Goal: Task Accomplishment & Management: Use online tool/utility

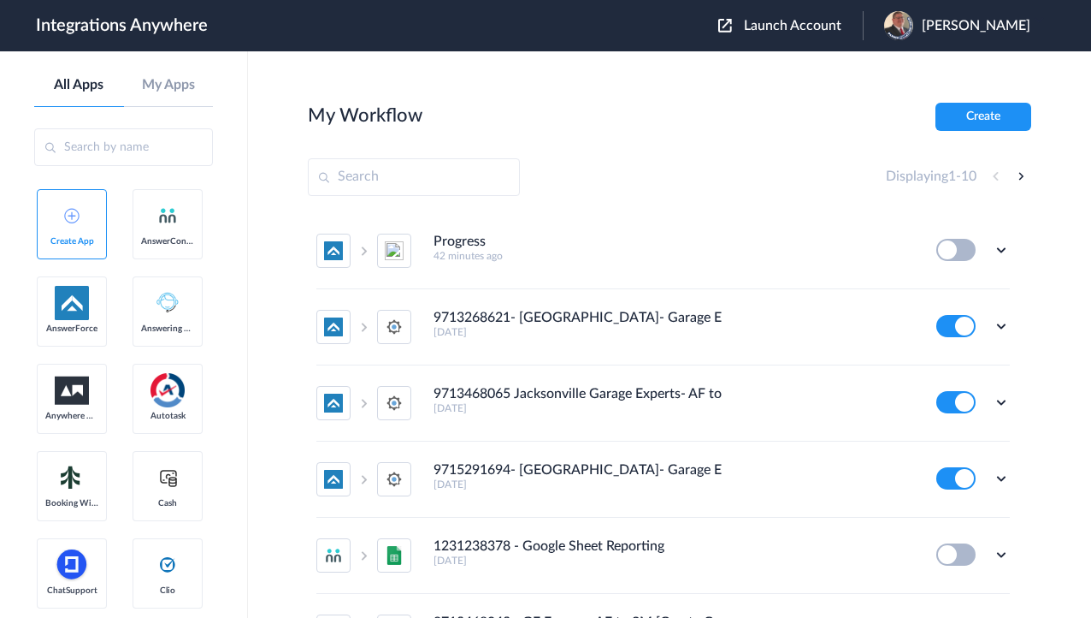
drag, startPoint x: 472, startPoint y: 145, endPoint x: 536, endPoint y: 169, distance: 68.5
click at [472, 145] on section "My Workflow Create Displaying 1 - 10 Progress 42 minutes ago Edit Task history …" at bounding box center [670, 386] width 724 height 566
click at [997, 245] on icon at bounding box center [1001, 249] width 17 height 17
click at [938, 292] on link "Edit" at bounding box center [932, 289] width 41 height 12
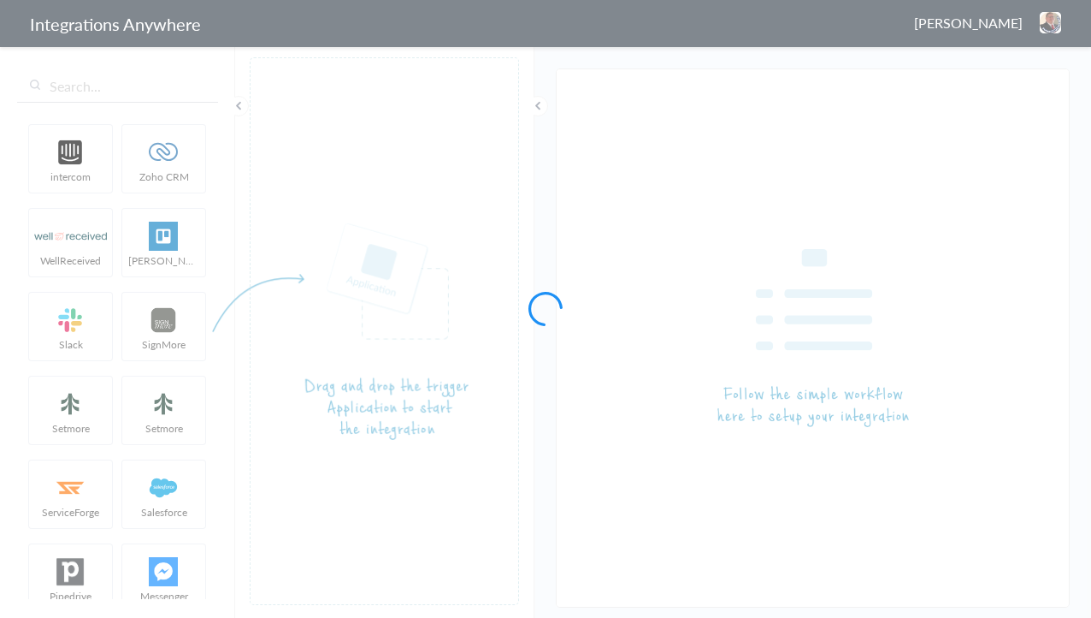
type input "AnswerForce - Slack"
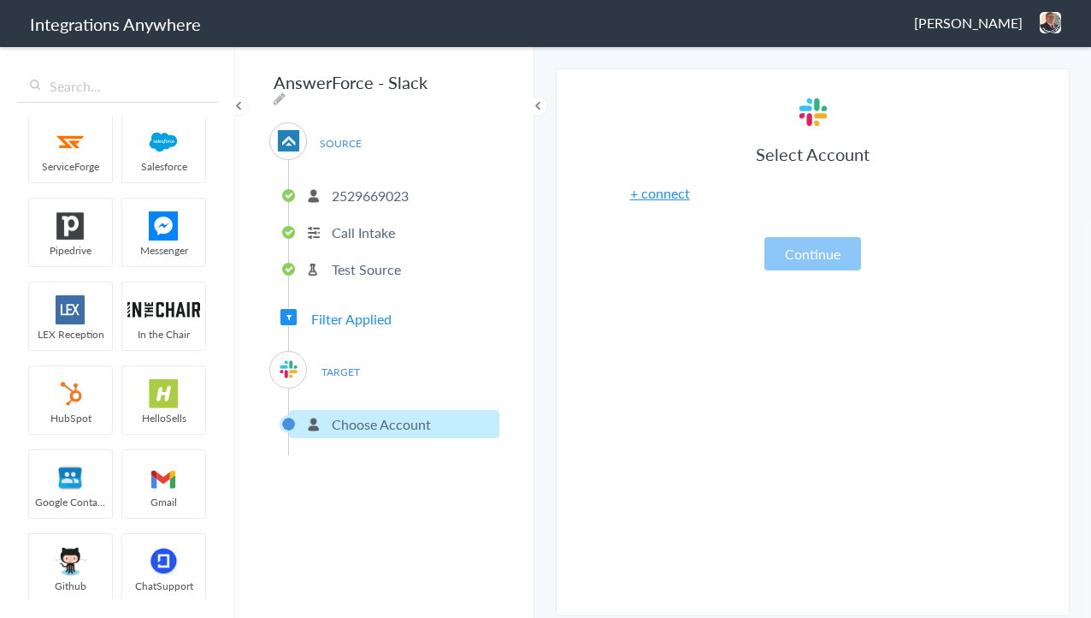
scroll to position [547, 0]
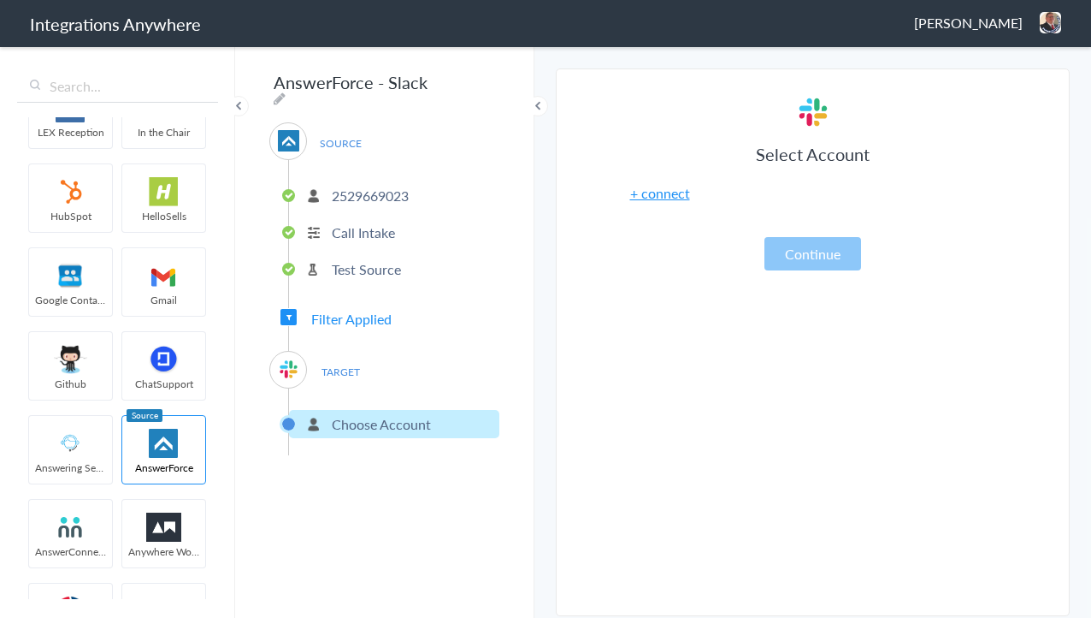
click at [92, 108] on div "intercom Zoho CRM WellReceived Trello Slack SignMore Setmore Setmore ServiceFor…" at bounding box center [117, 330] width 235 height 573
click at [92, 96] on input "text" at bounding box center [117, 86] width 201 height 33
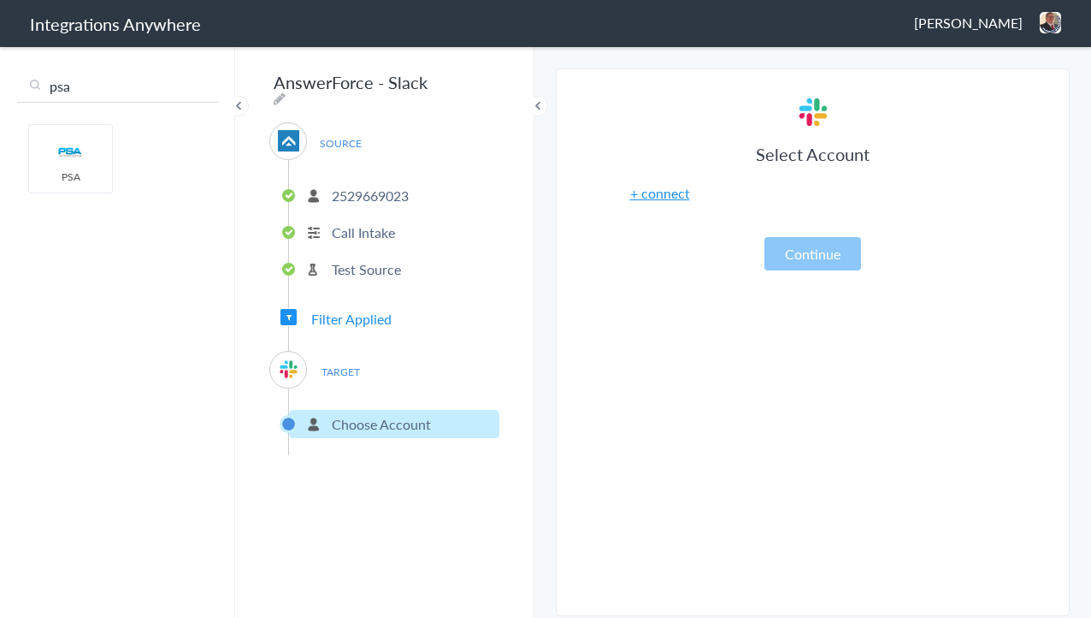
type input "psa"
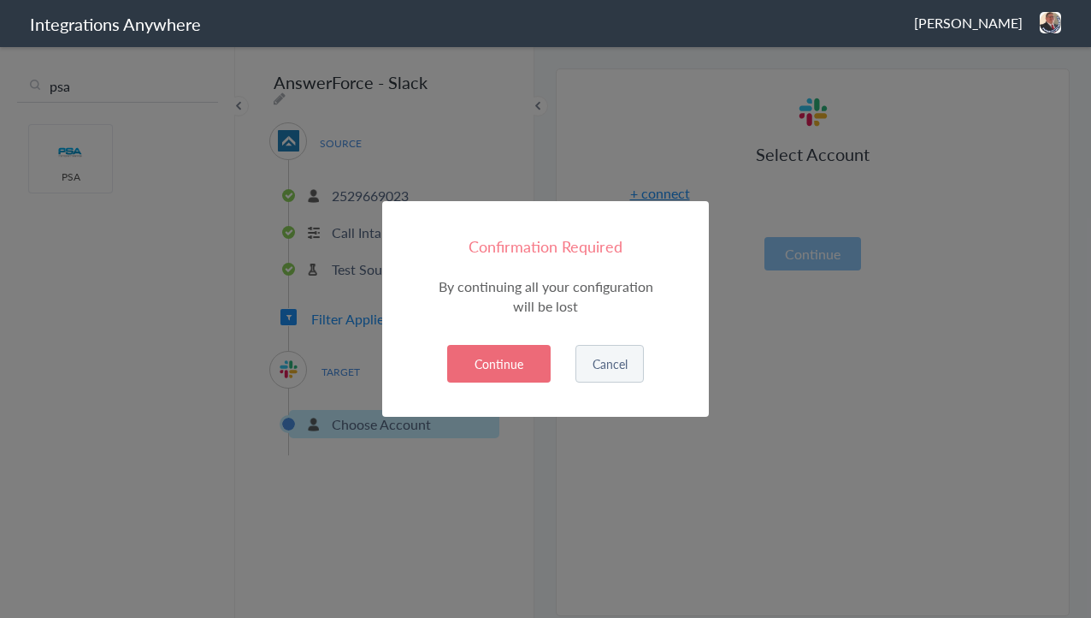
click at [495, 378] on button "Continue" at bounding box center [498, 364] width 103 height 38
click at [479, 378] on button "Continue" at bounding box center [498, 364] width 103 height 38
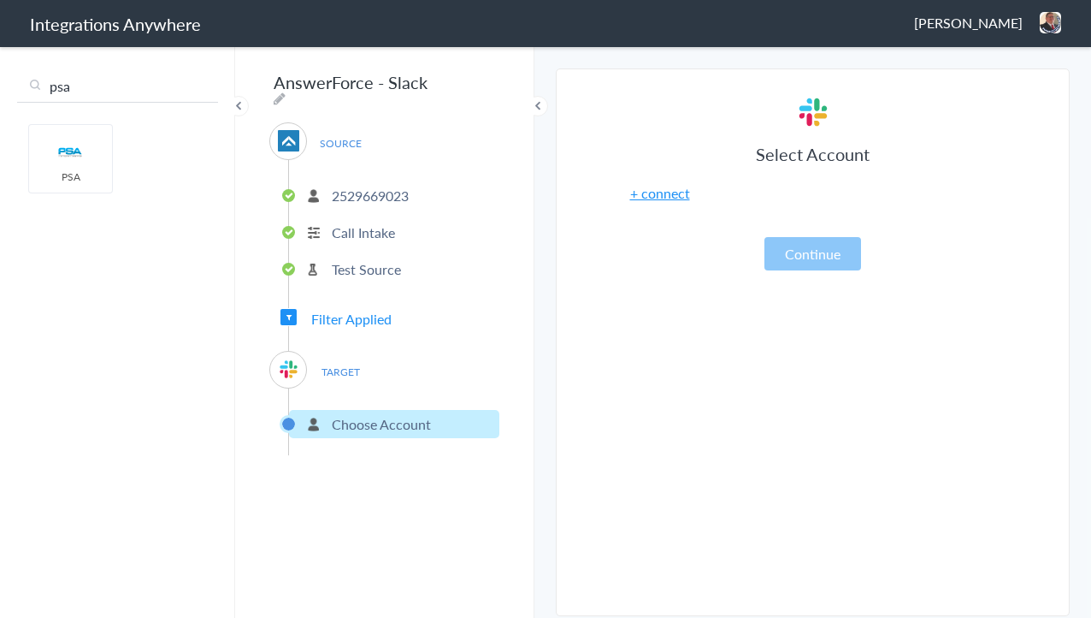
drag, startPoint x: 67, startPoint y: 82, endPoint x: -2, endPoint y: 81, distance: 68.4
click at [0, 0] on html "Integrations Anywhere Jason Marsteller Logout Dashboard psa intercom Zoho CRM W…" at bounding box center [545, 0] width 1091 height 0
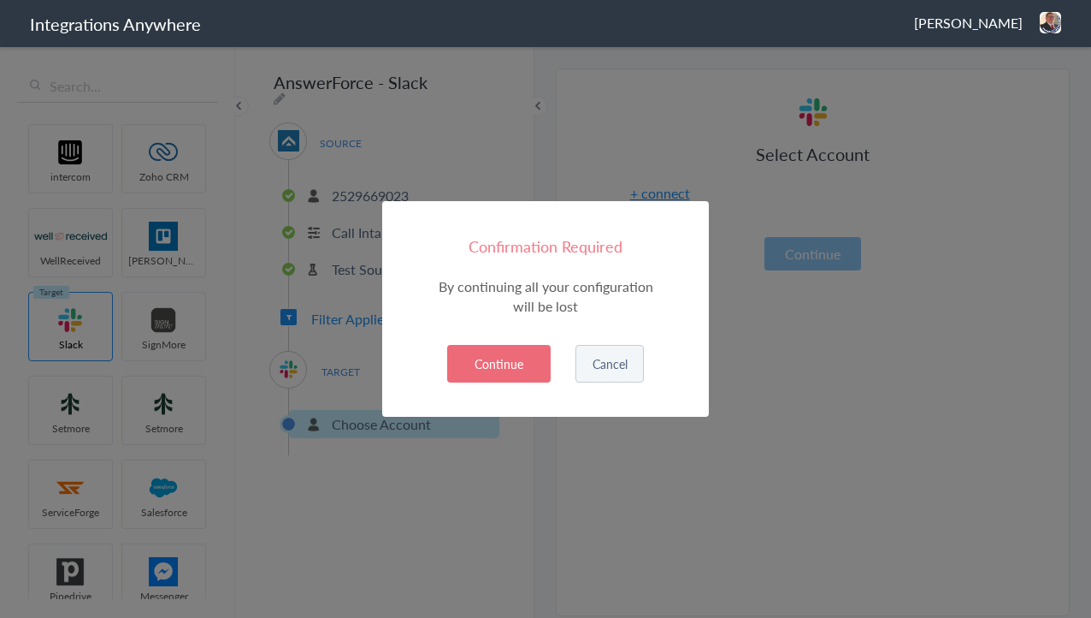
click at [520, 357] on button "Continue" at bounding box center [498, 364] width 103 height 38
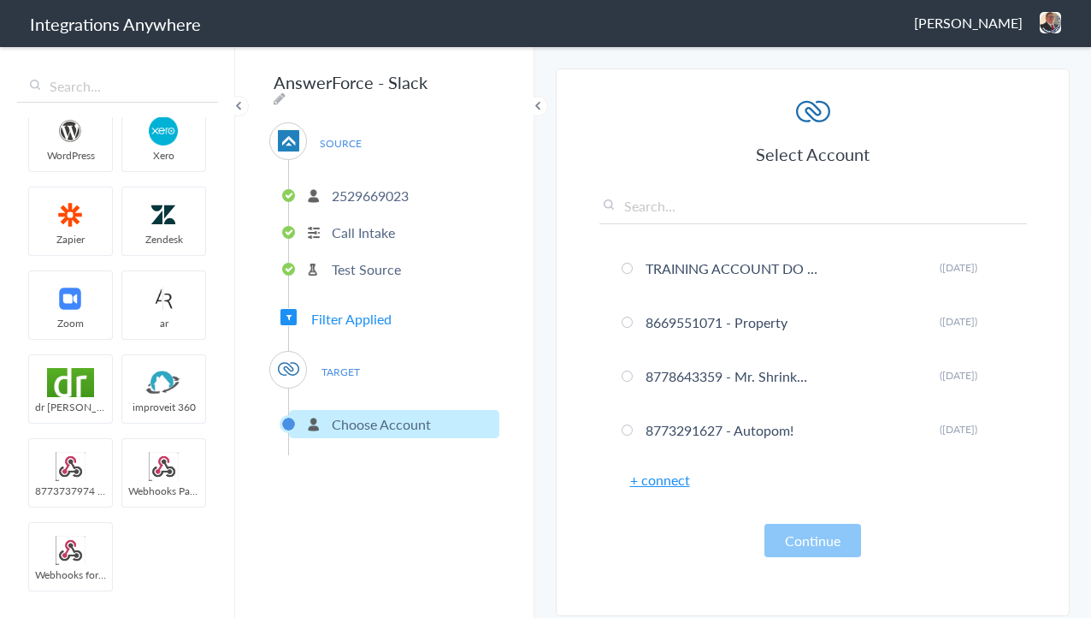
scroll to position [5953, 0]
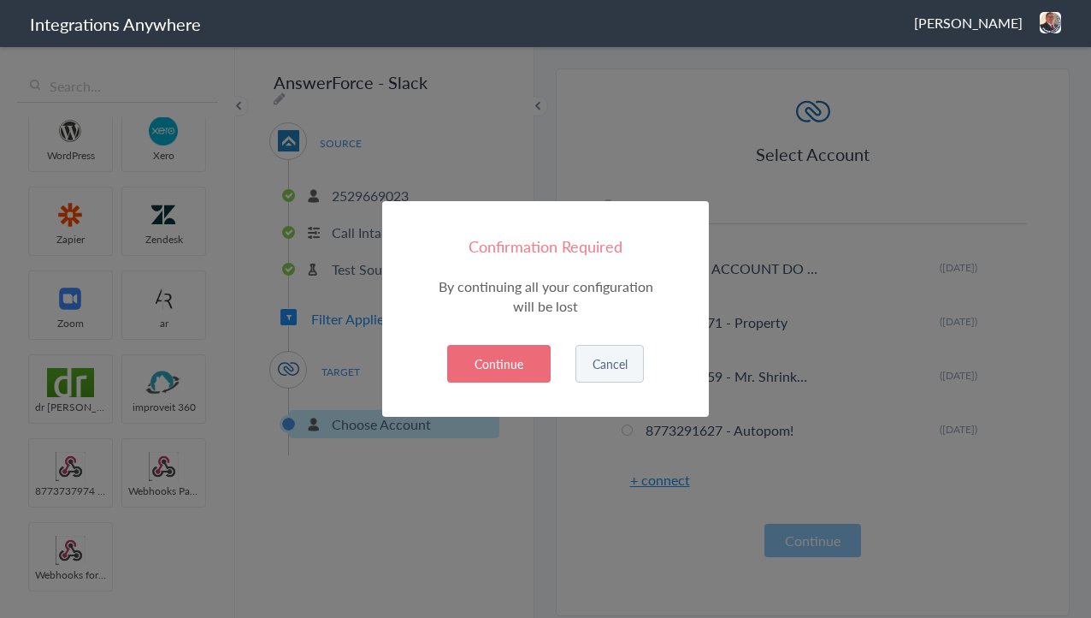
click at [498, 372] on button "Continue" at bounding box center [498, 364] width 103 height 38
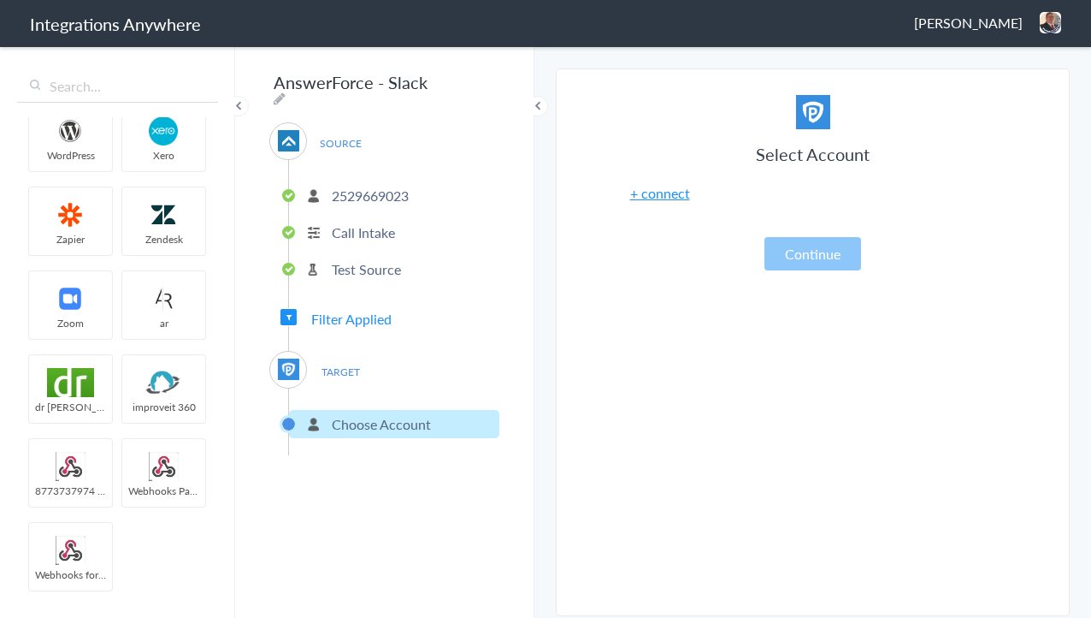
click at [1049, 27] on img at bounding box center [1050, 22] width 21 height 21
click at [1004, 89] on li "Dashboard" at bounding box center [1014, 88] width 118 height 26
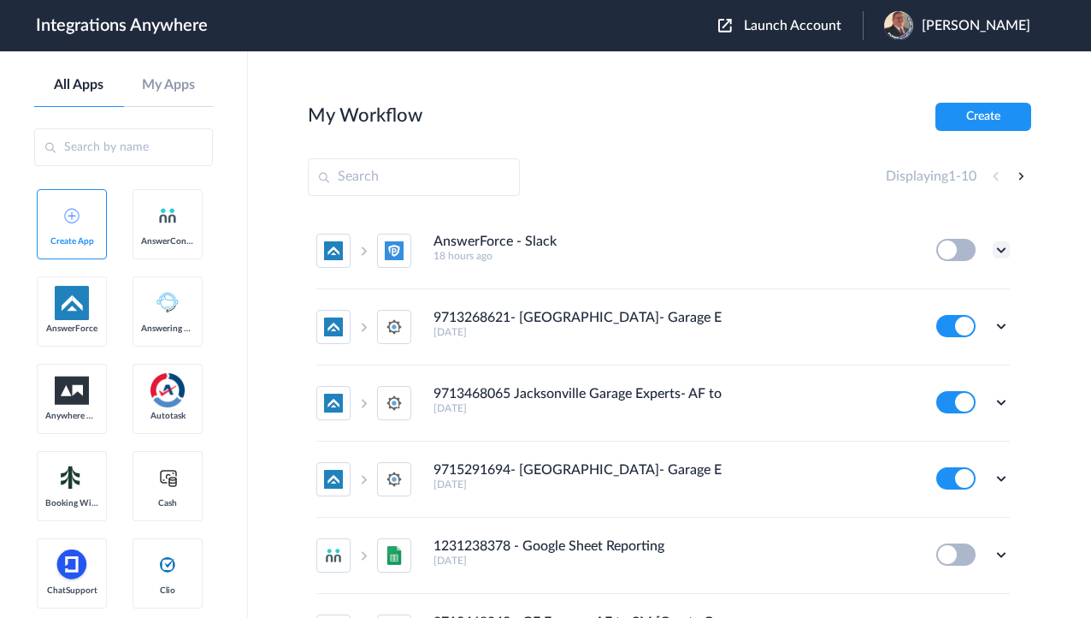
click at [993, 247] on icon at bounding box center [1001, 249] width 17 height 17
click at [938, 361] on li "Delete" at bounding box center [954, 353] width 111 height 32
click at [931, 360] on li "Are you sure?" at bounding box center [954, 360] width 111 height 46
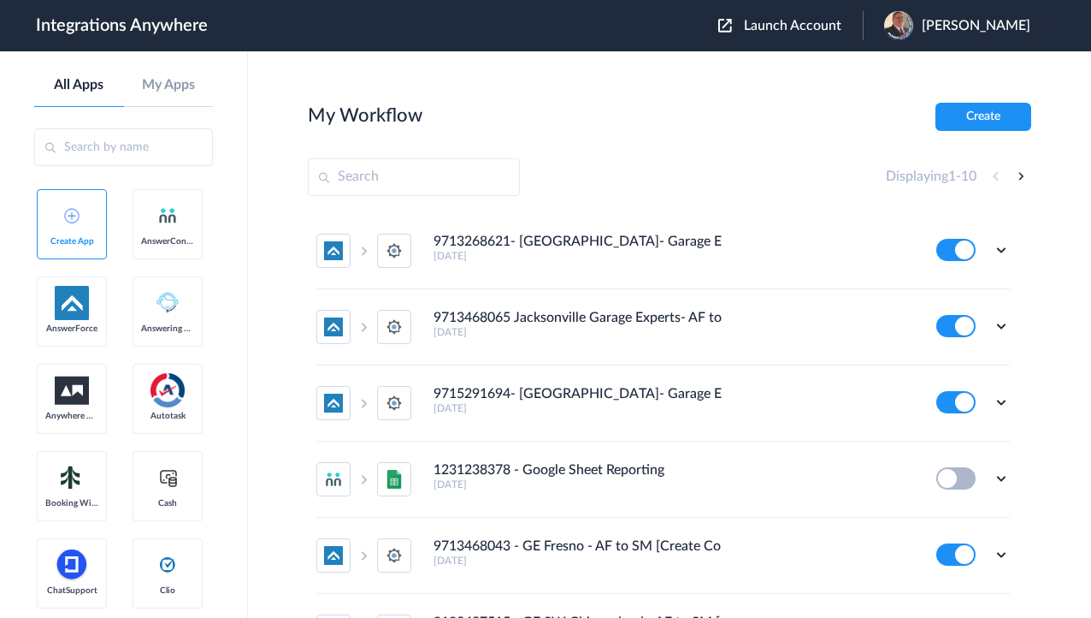
click at [636, 130] on div "My Workflow Create" at bounding box center [670, 117] width 724 height 28
click at [972, 116] on button "Create" at bounding box center [984, 117] width 96 height 28
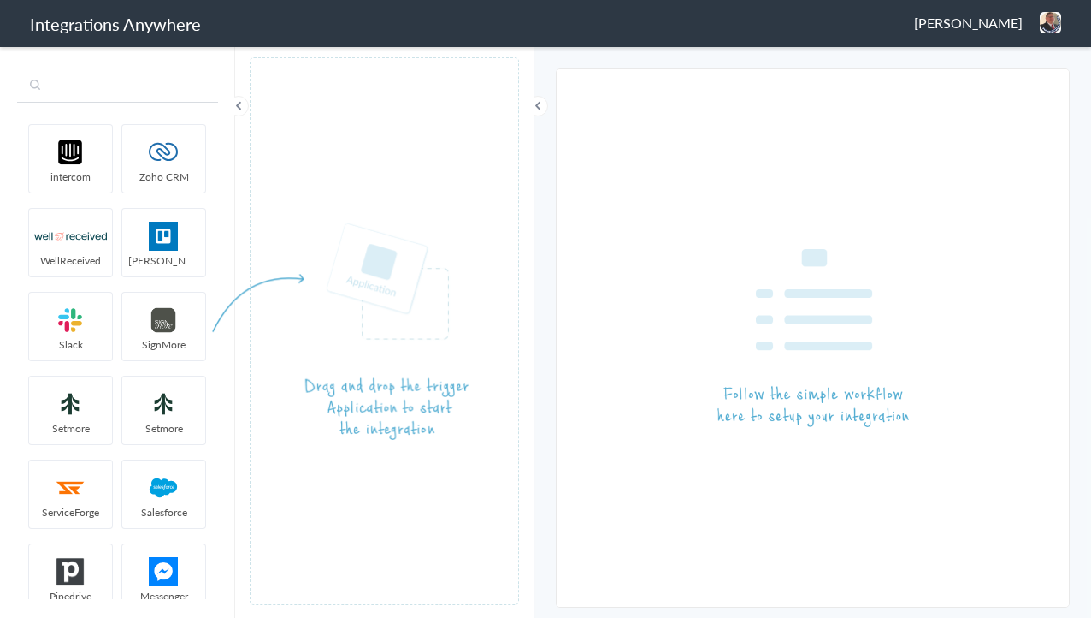
click at [134, 90] on input "text" at bounding box center [117, 86] width 201 height 33
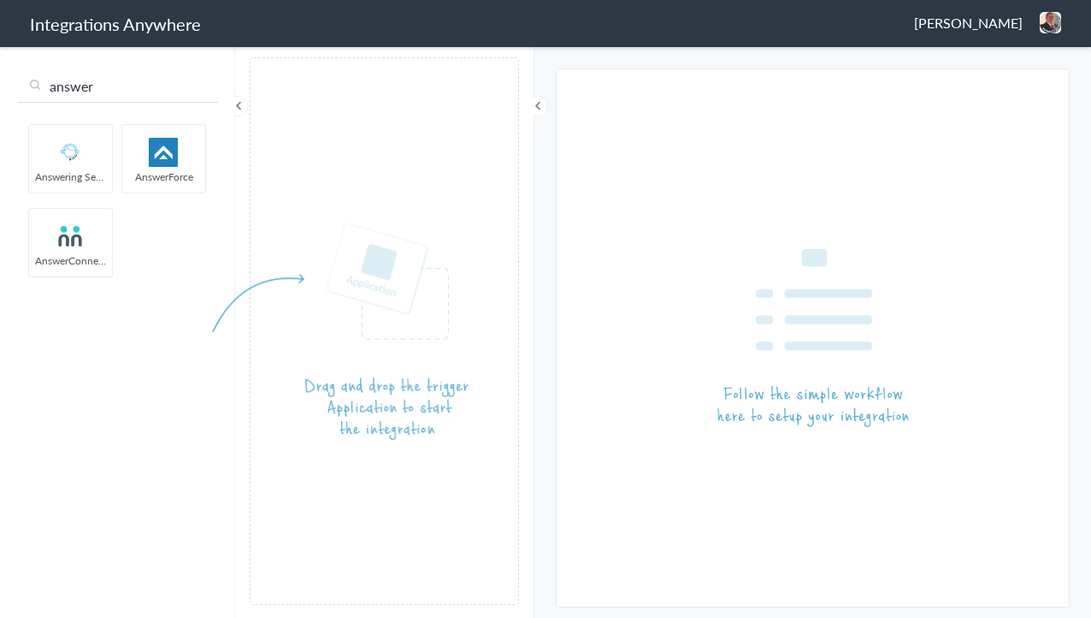
type input "answer"
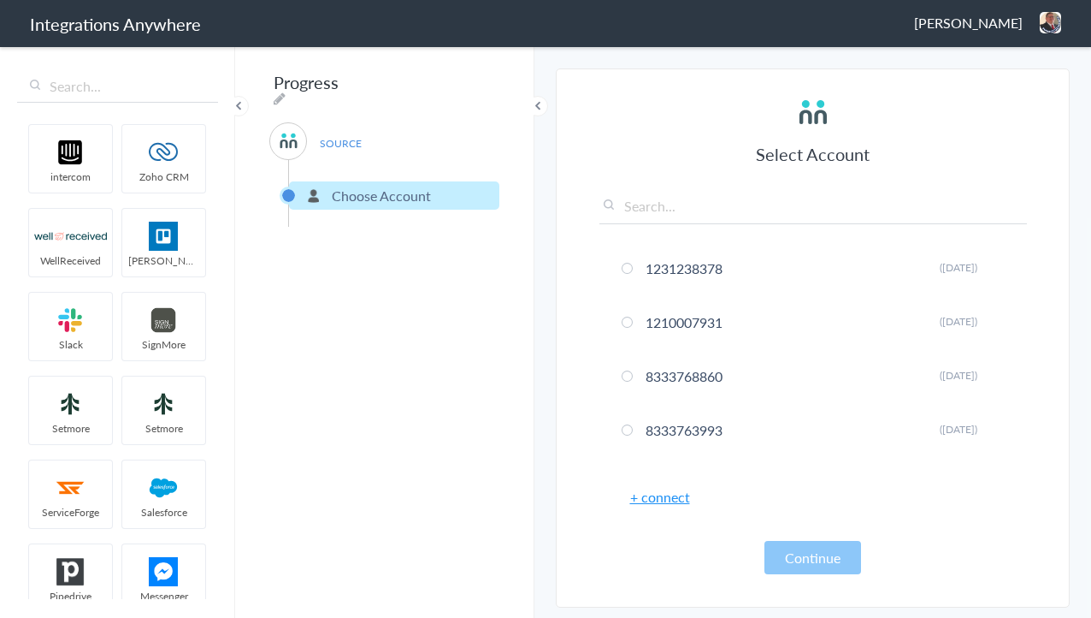
click at [654, 206] on input "text" at bounding box center [814, 210] width 428 height 28
paste input "2529669023"
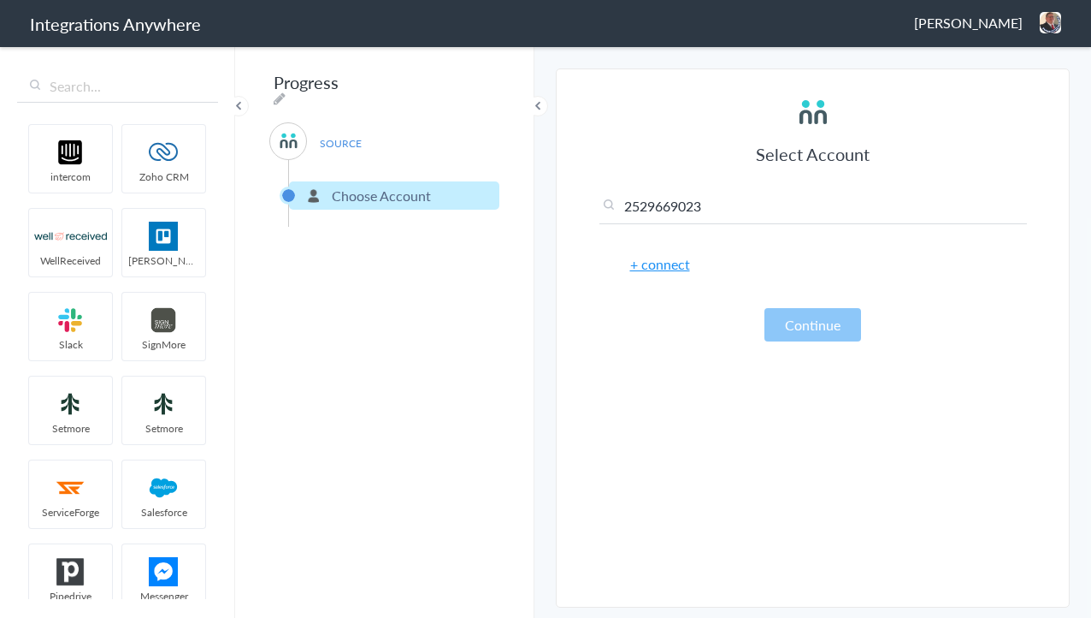
type input "2529669023"
click at [661, 270] on link "+ connect" at bounding box center [660, 264] width 60 height 20
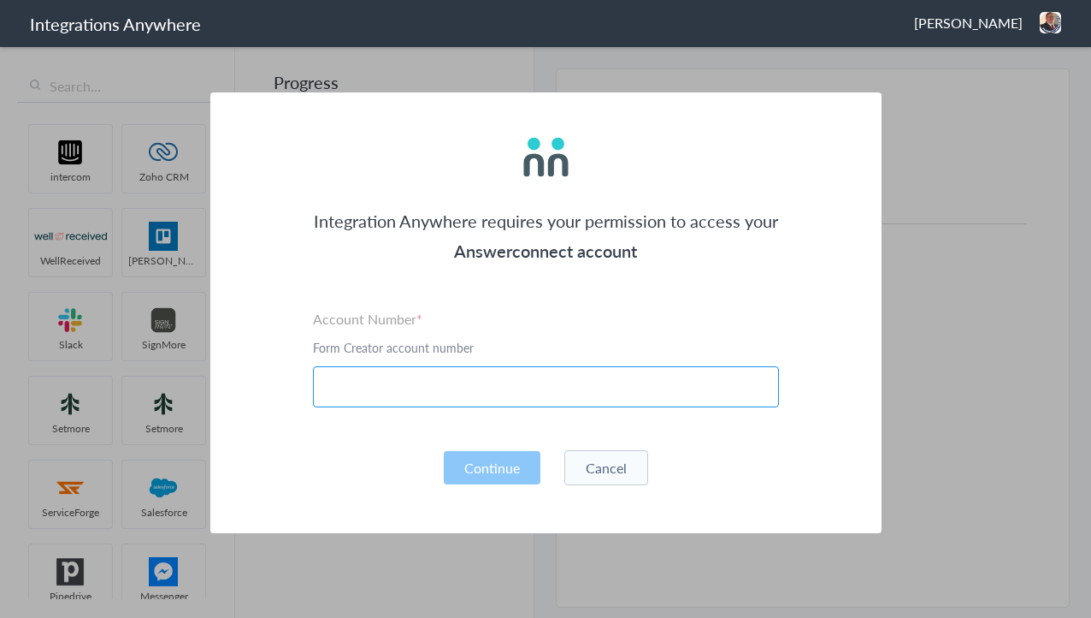
click at [387, 372] on input "text" at bounding box center [546, 386] width 466 height 41
paste input "2529669023"
type input "2529669023"
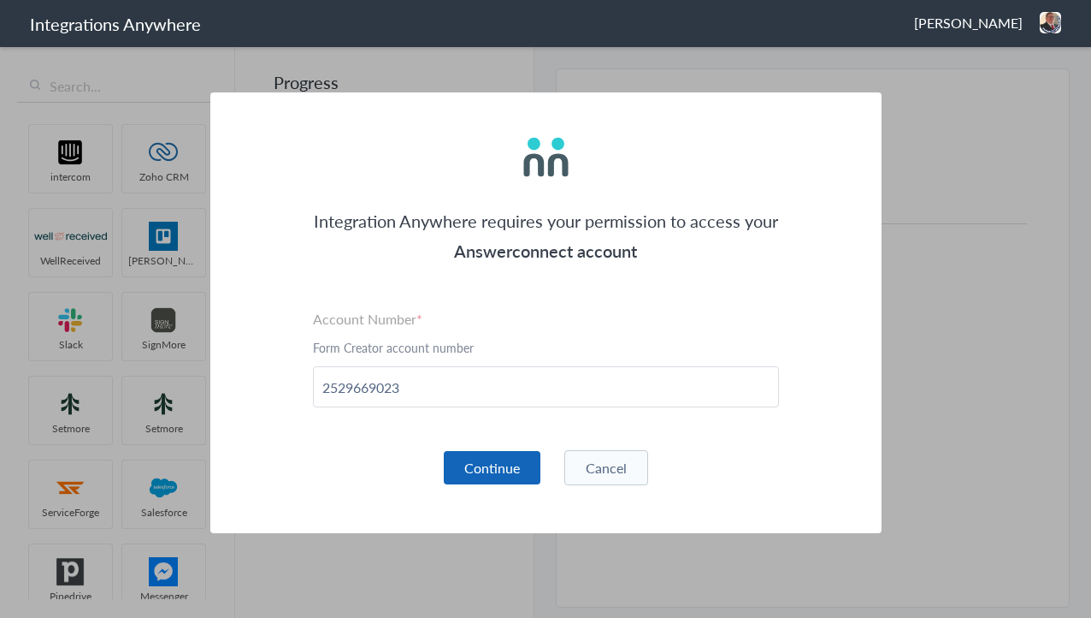
click at [492, 458] on button "Continue" at bounding box center [492, 467] width 97 height 33
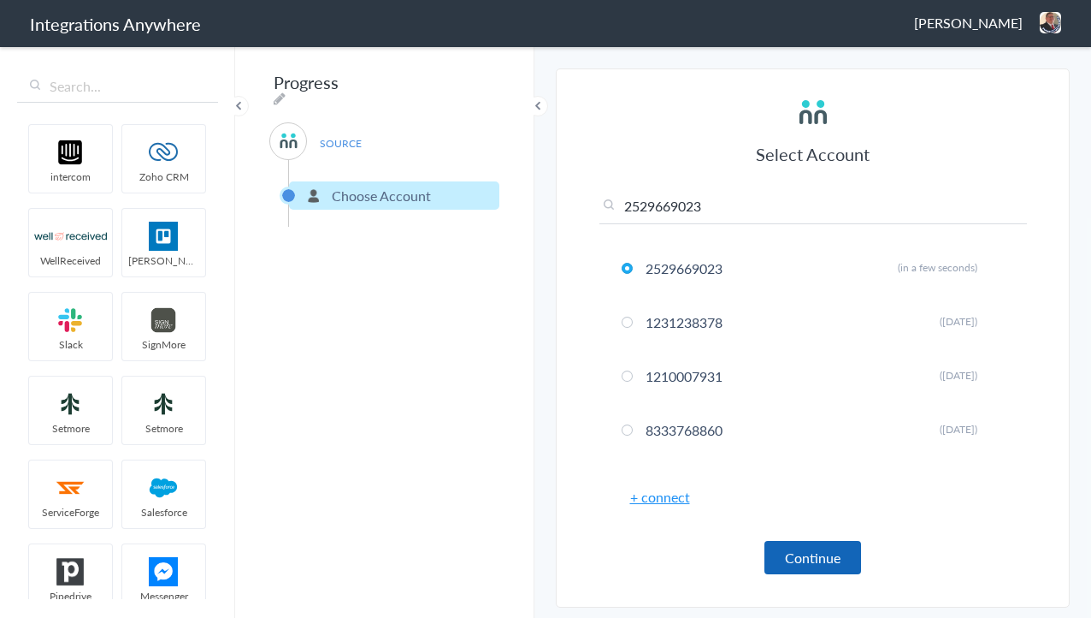
click at [787, 547] on button "Continue" at bounding box center [813, 557] width 97 height 33
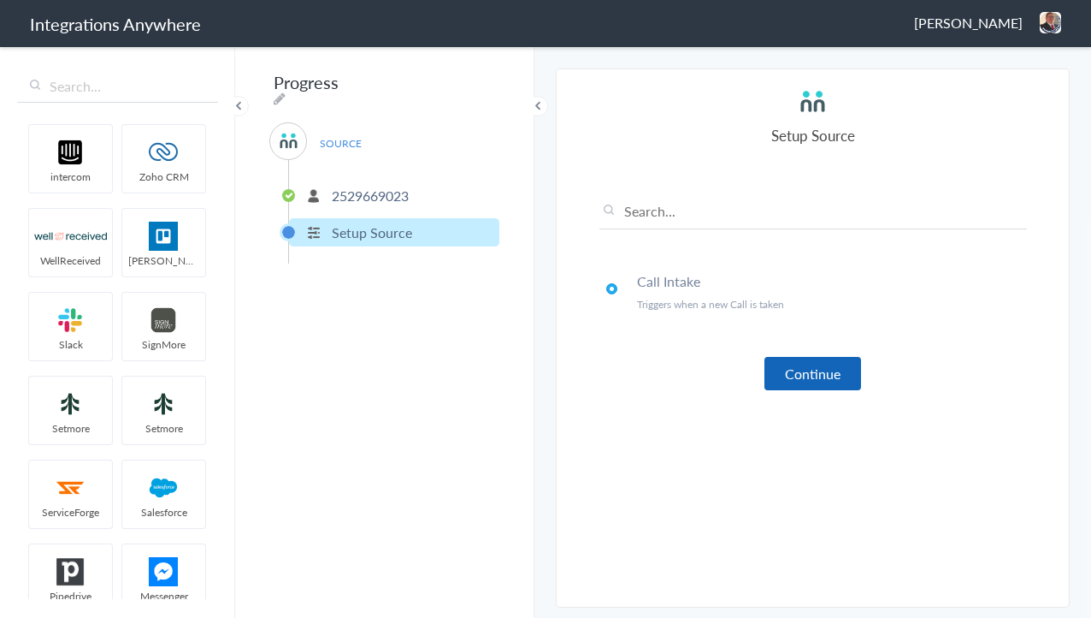
click at [794, 382] on button "Continue" at bounding box center [813, 373] width 97 height 33
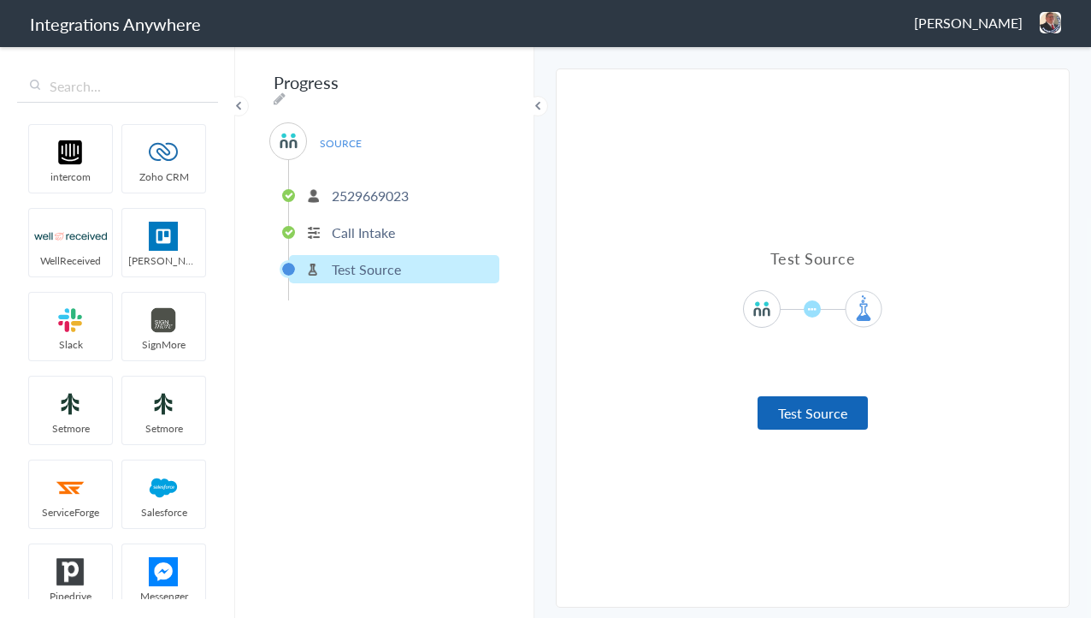
click at [795, 404] on button "Test Source" at bounding box center [813, 412] width 110 height 33
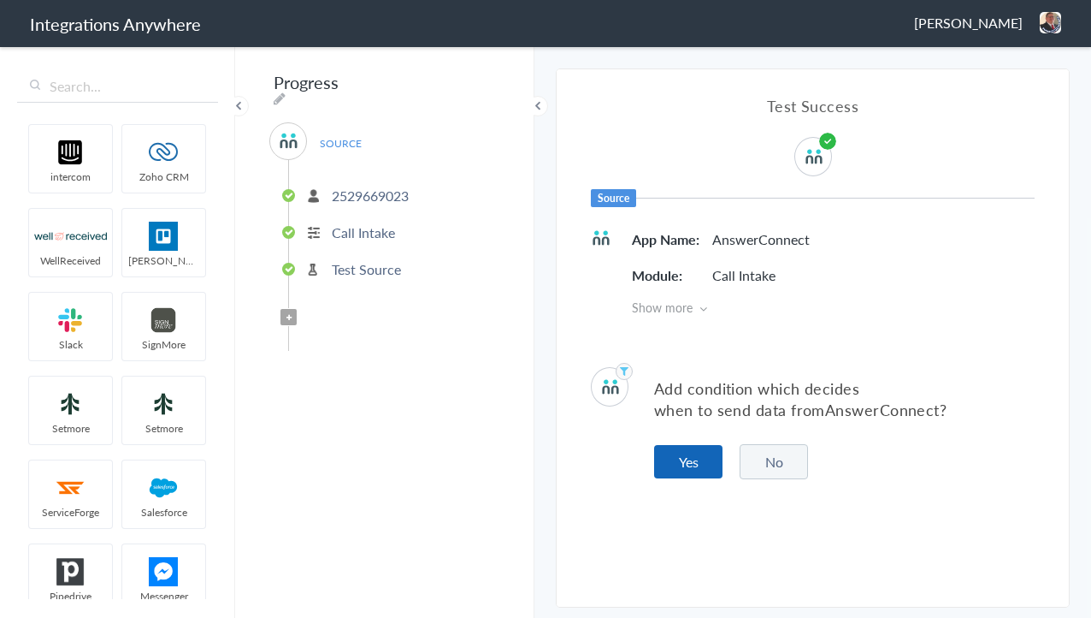
click at [677, 458] on button "Yes" at bounding box center [688, 461] width 68 height 33
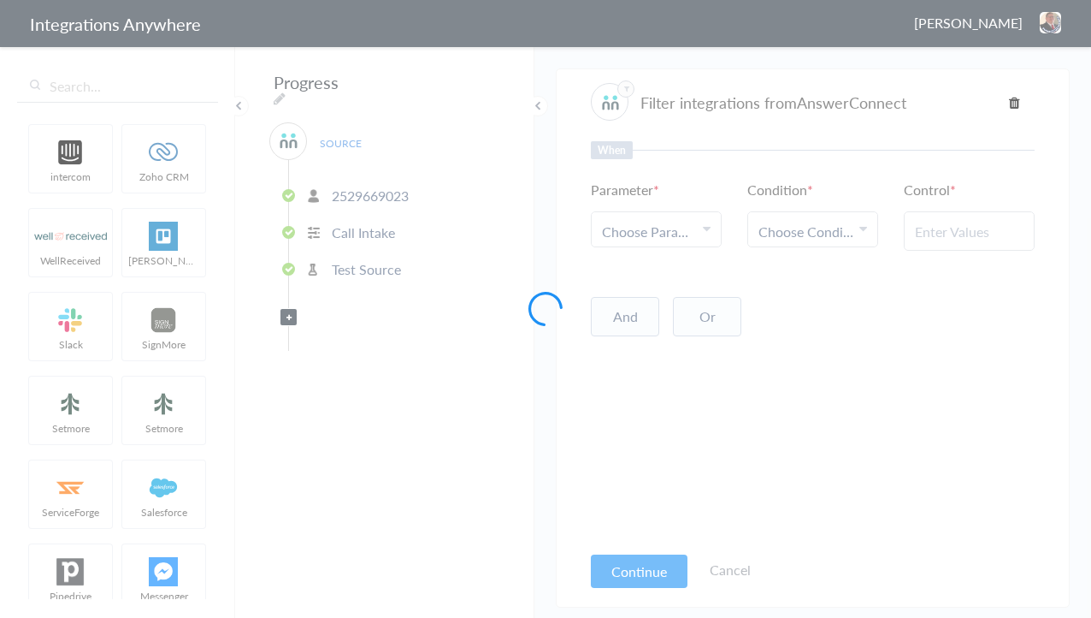
click at [640, 233] on div at bounding box center [545, 309] width 1091 height 618
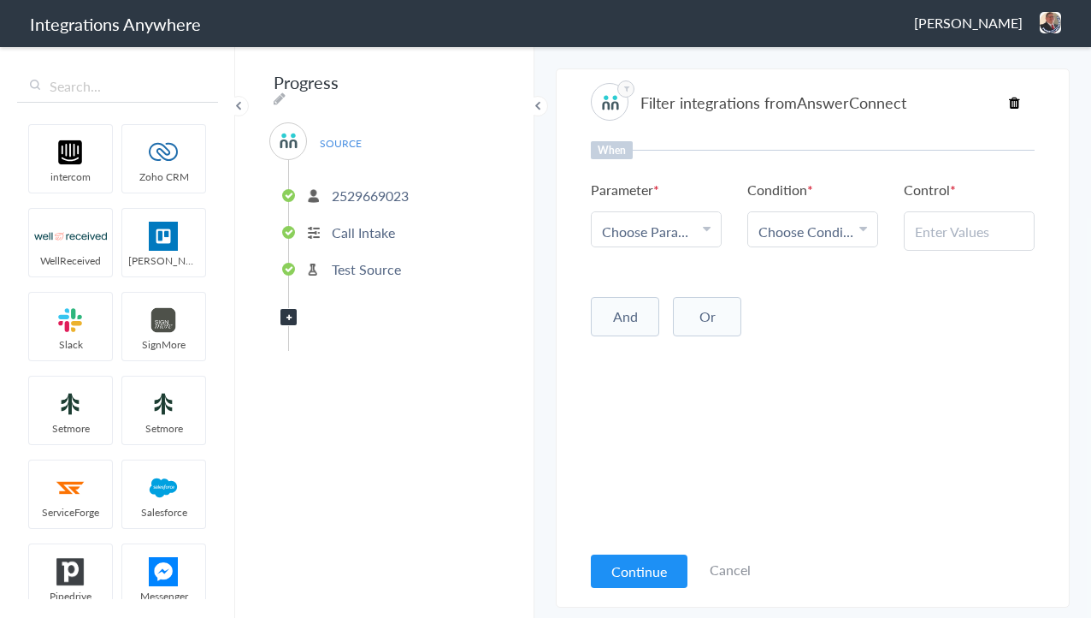
click at [650, 236] on span "Choose Parameter" at bounding box center [650, 232] width 96 height 20
click at [653, 270] on input "text" at bounding box center [656, 278] width 129 height 37
type input "call clos"
click at [612, 330] on link "Call Closing Note" at bounding box center [656, 325] width 129 height 56
click at [809, 237] on span "Choose Condition" at bounding box center [807, 232] width 96 height 20
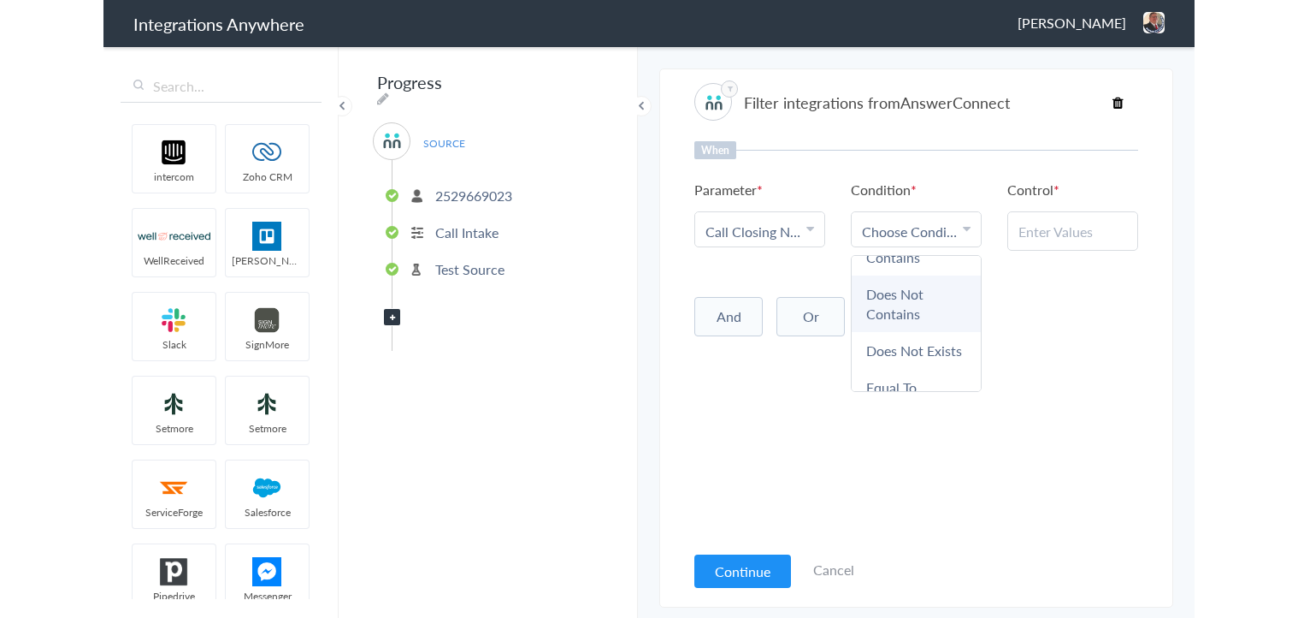
scroll to position [124, 0]
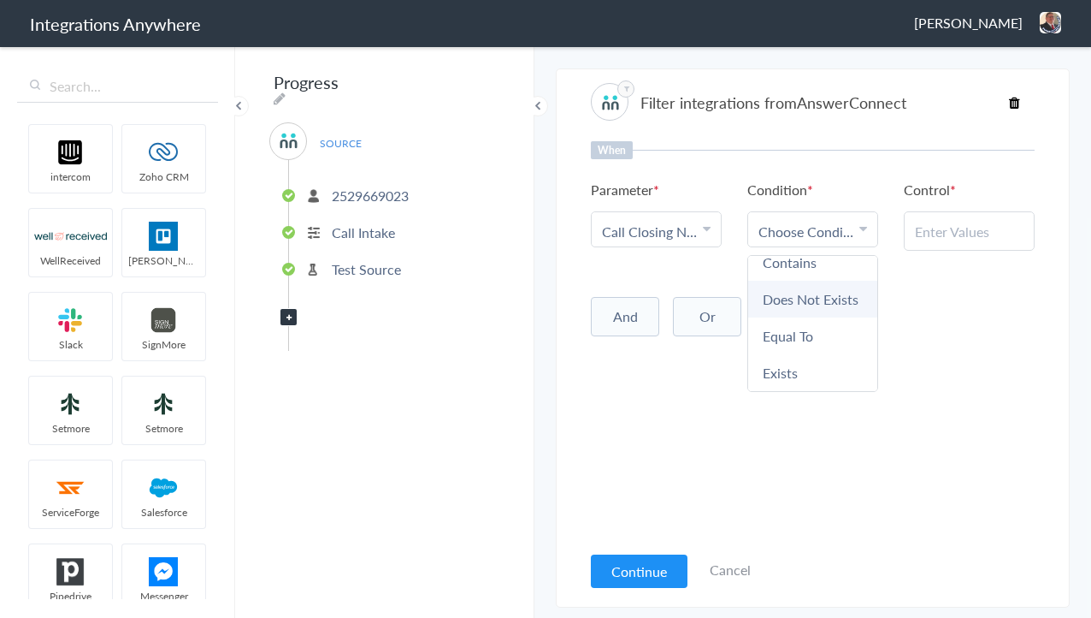
click at [797, 296] on link "Does Not Exists" at bounding box center [812, 299] width 129 height 37
click at [609, 443] on div "When Parameter Choose Parameter Call Closing Note First Name Last Name Email Ph…" at bounding box center [813, 341] width 444 height 400
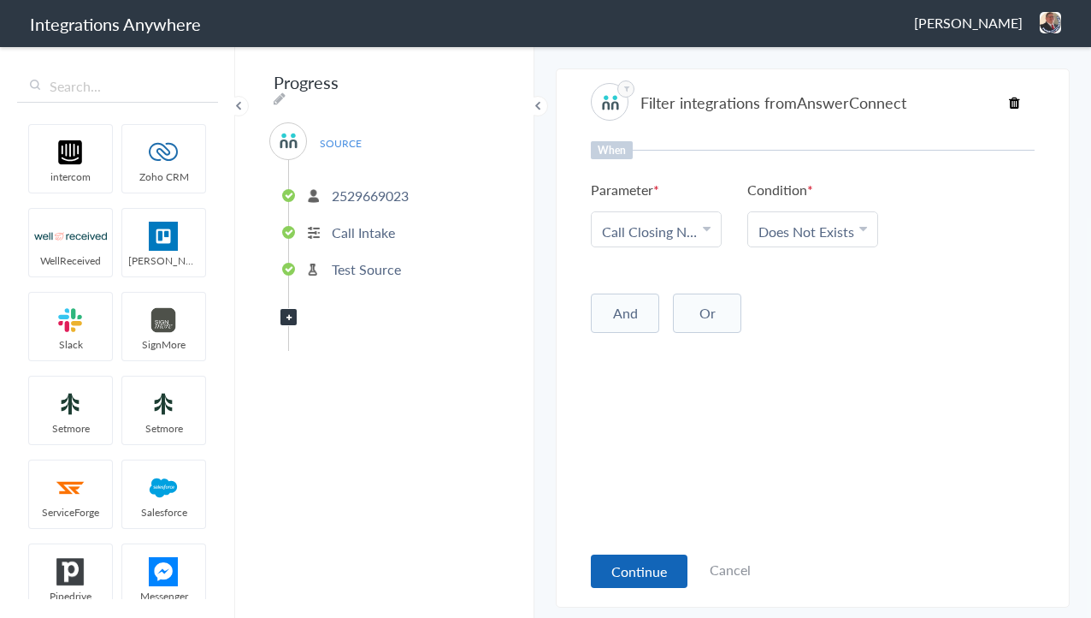
click at [625, 557] on button "Continue" at bounding box center [639, 570] width 97 height 33
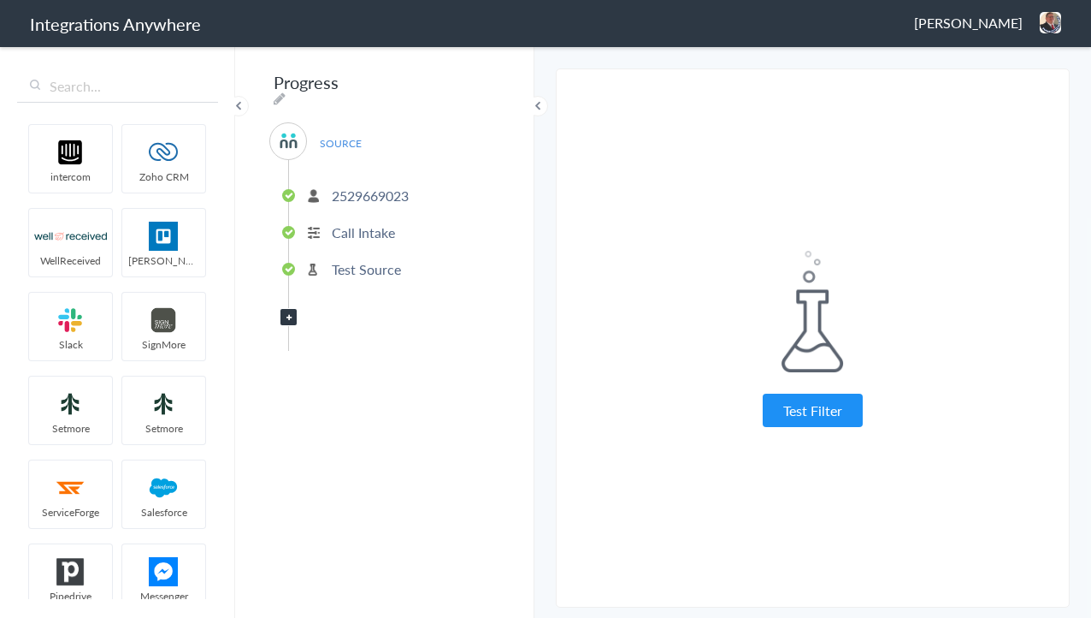
click at [850, 393] on div "Test Filter" at bounding box center [814, 339] width 428 height 176
click at [835, 401] on button "Test Filter" at bounding box center [813, 409] width 100 height 33
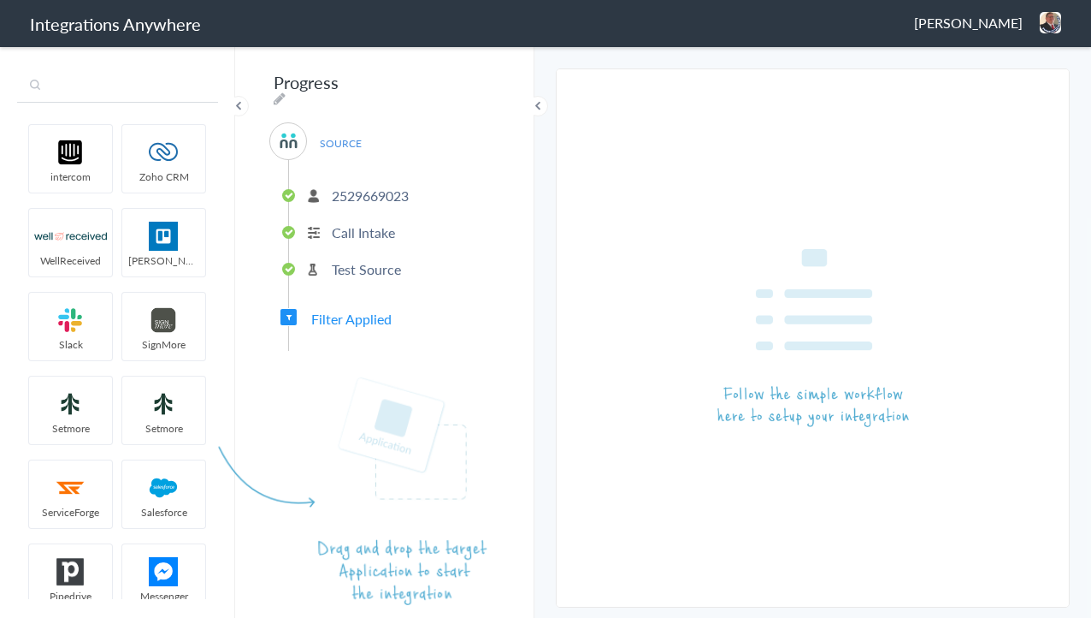
click at [80, 92] on input "text" at bounding box center [117, 86] width 201 height 33
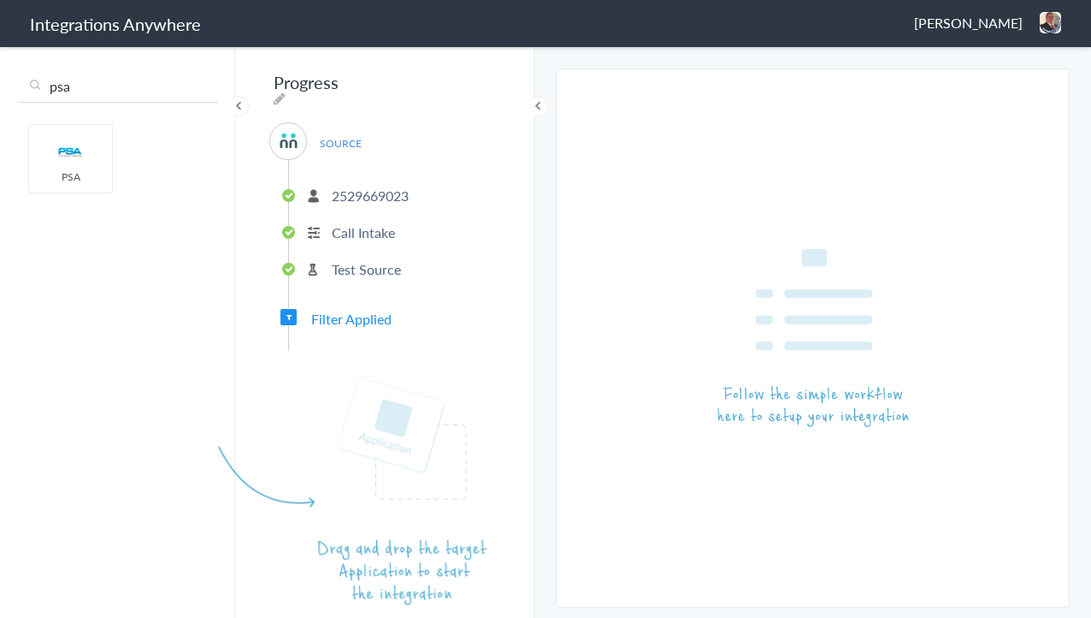
type input "psa"
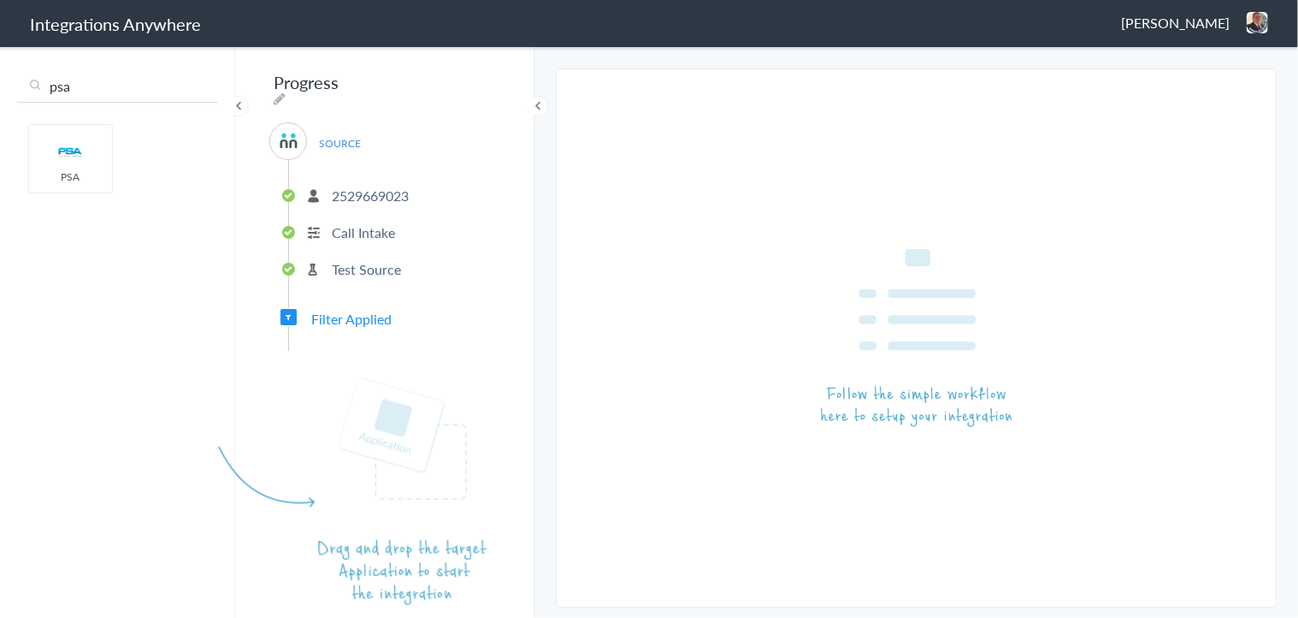
drag, startPoint x: 86, startPoint y: 92, endPoint x: 27, endPoint y: 92, distance: 59.0
click at [27, 92] on input "psa" at bounding box center [117, 86] width 201 height 33
type input "zoho"
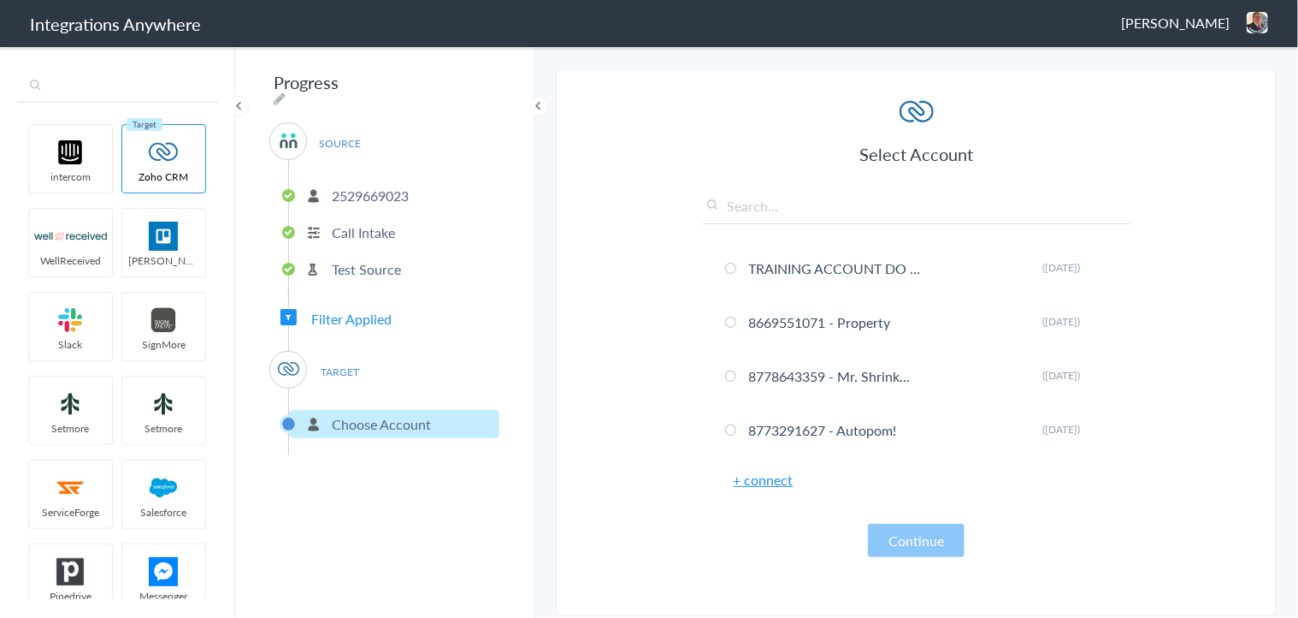
click at [80, 83] on input "text" at bounding box center [117, 86] width 201 height 33
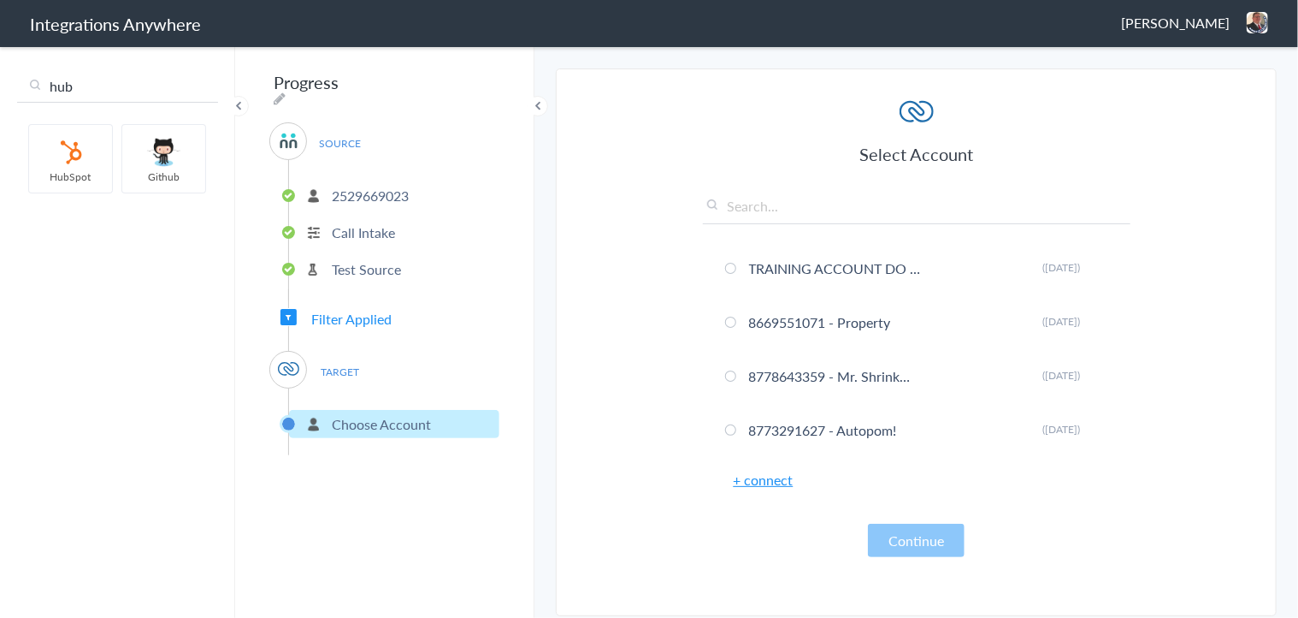
type input "hub"
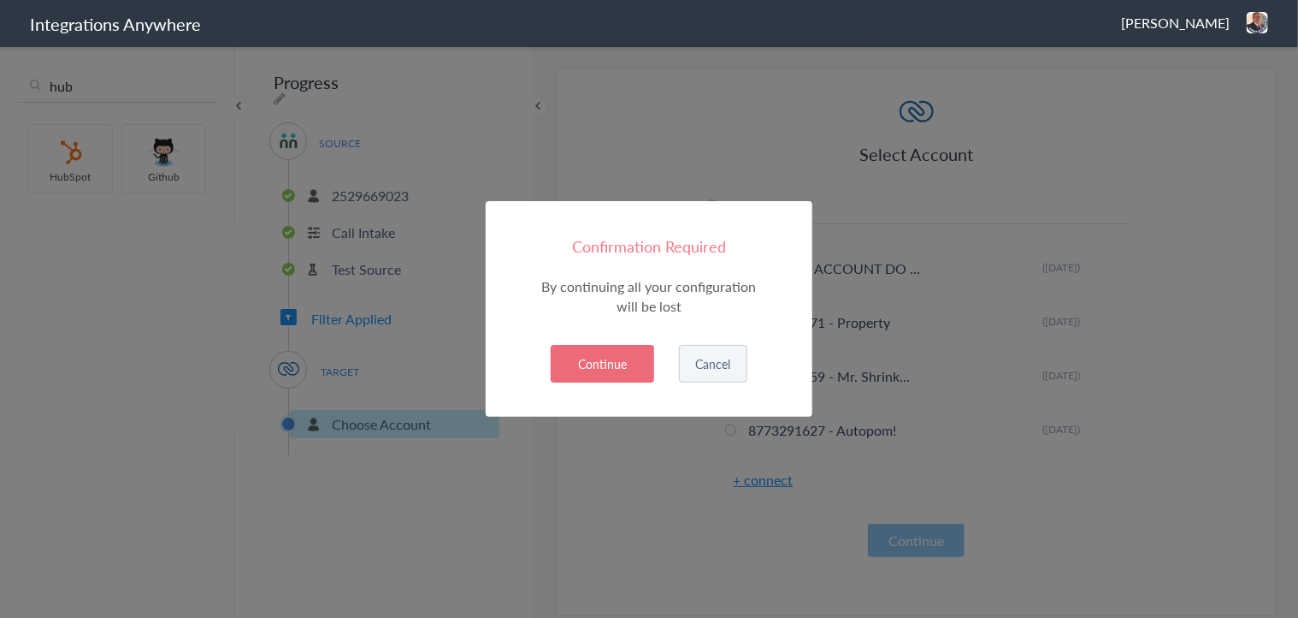
click at [625, 377] on button "Continue" at bounding box center [602, 364] width 103 height 38
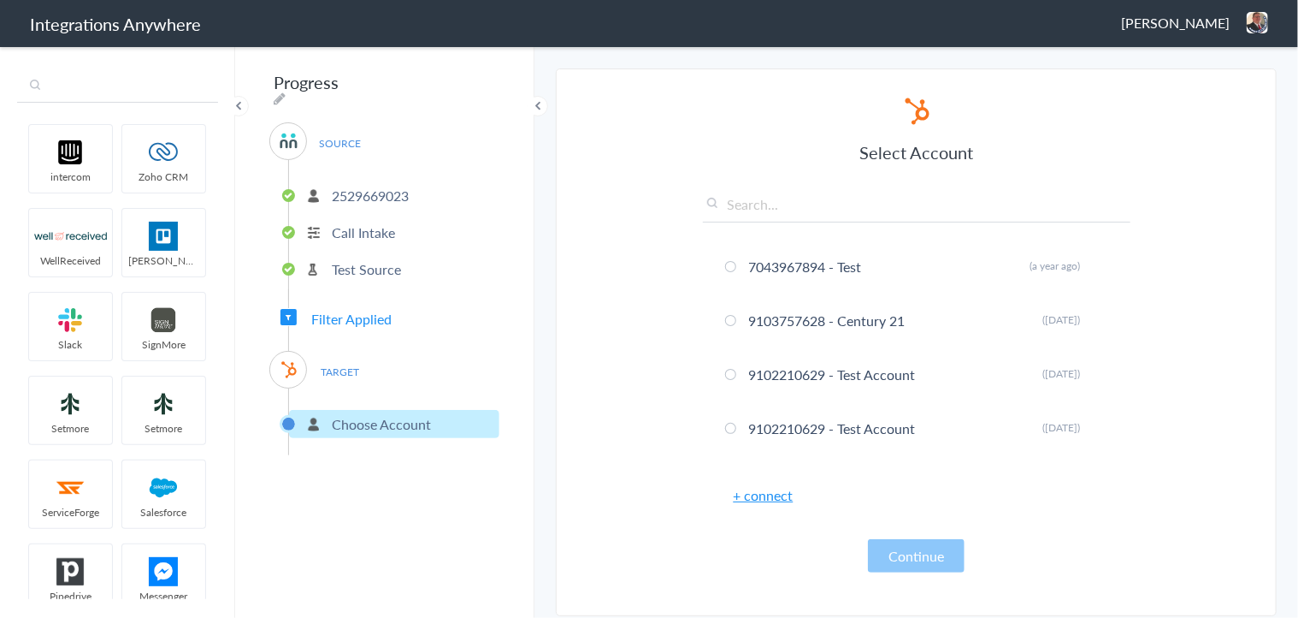
click at [72, 91] on input "text" at bounding box center [117, 86] width 201 height 33
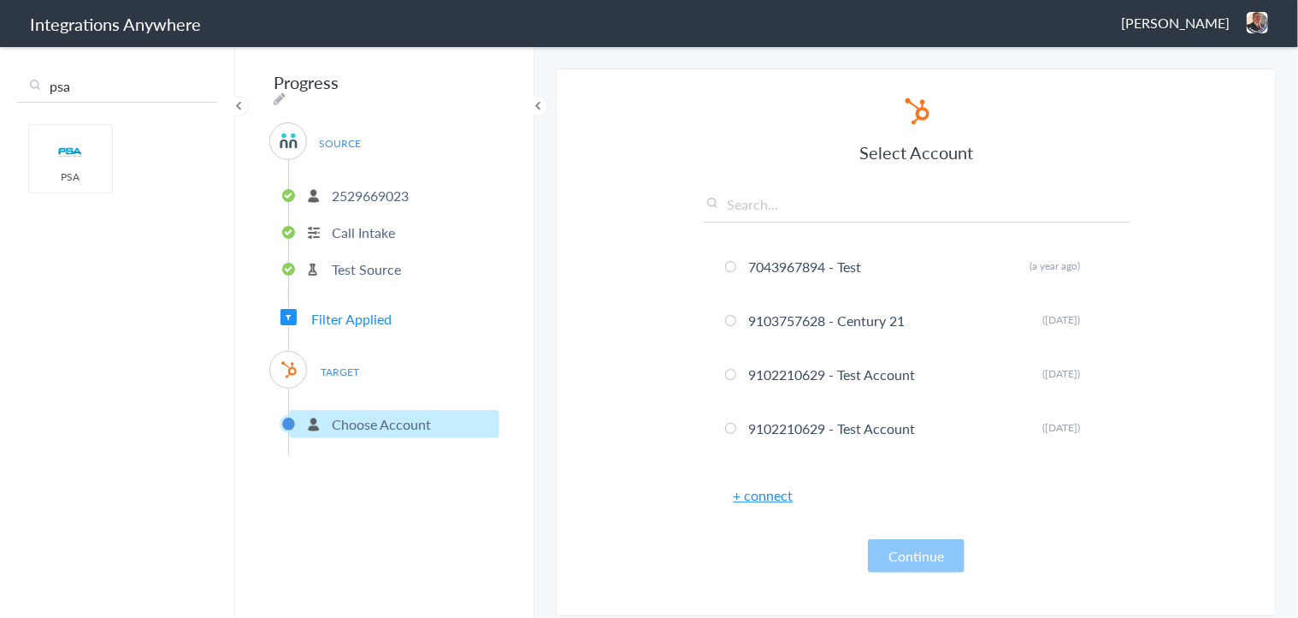
type input "psa"
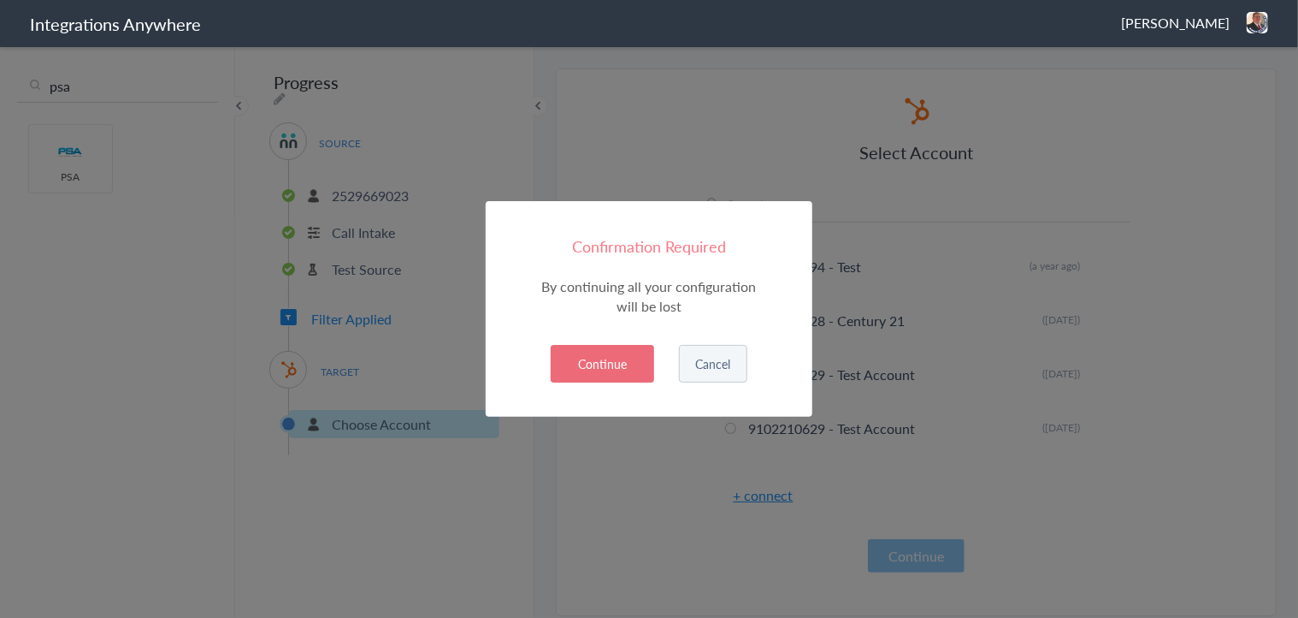
click at [609, 364] on button "Continue" at bounding box center [602, 364] width 103 height 38
click at [555, 363] on button "Continue" at bounding box center [602, 364] width 103 height 38
drag, startPoint x: 568, startPoint y: 377, endPoint x: 1067, endPoint y: 171, distance: 540.4
click at [571, 378] on button "Continue" at bounding box center [602, 364] width 103 height 38
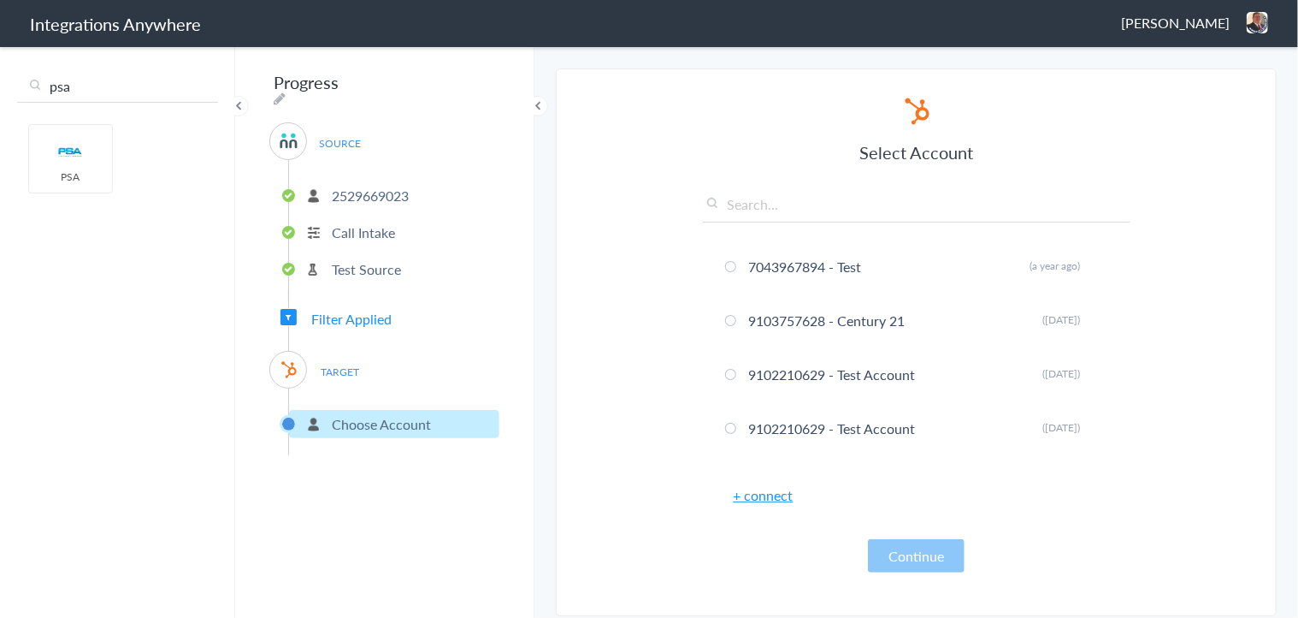
click at [1091, 31] on img at bounding box center [1257, 22] width 21 height 21
click at [1091, 79] on li "Dashboard" at bounding box center [1221, 88] width 118 height 26
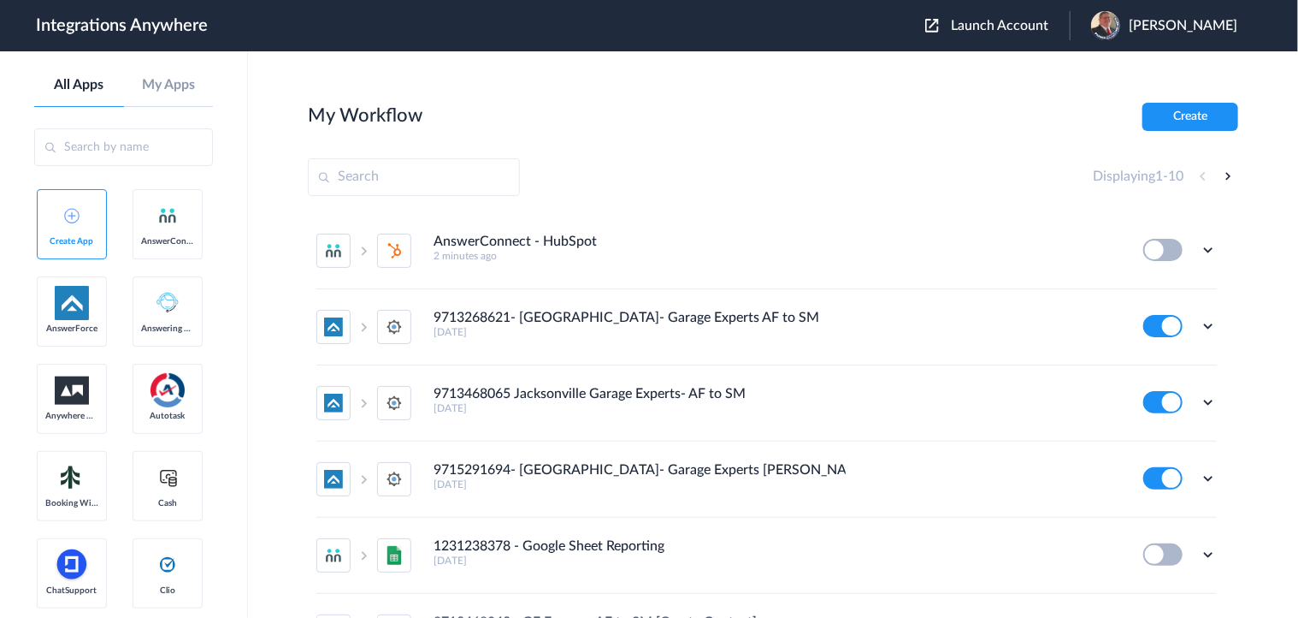
drag, startPoint x: 1203, startPoint y: 248, endPoint x: 1185, endPoint y: 254, distance: 18.9
click at [1200, 251] on icon at bounding box center [1208, 249] width 17 height 17
click at [1143, 354] on span "Delete" at bounding box center [1155, 352] width 34 height 12
click at [1132, 346] on li "Are you sure?" at bounding box center [1161, 360] width 111 height 46
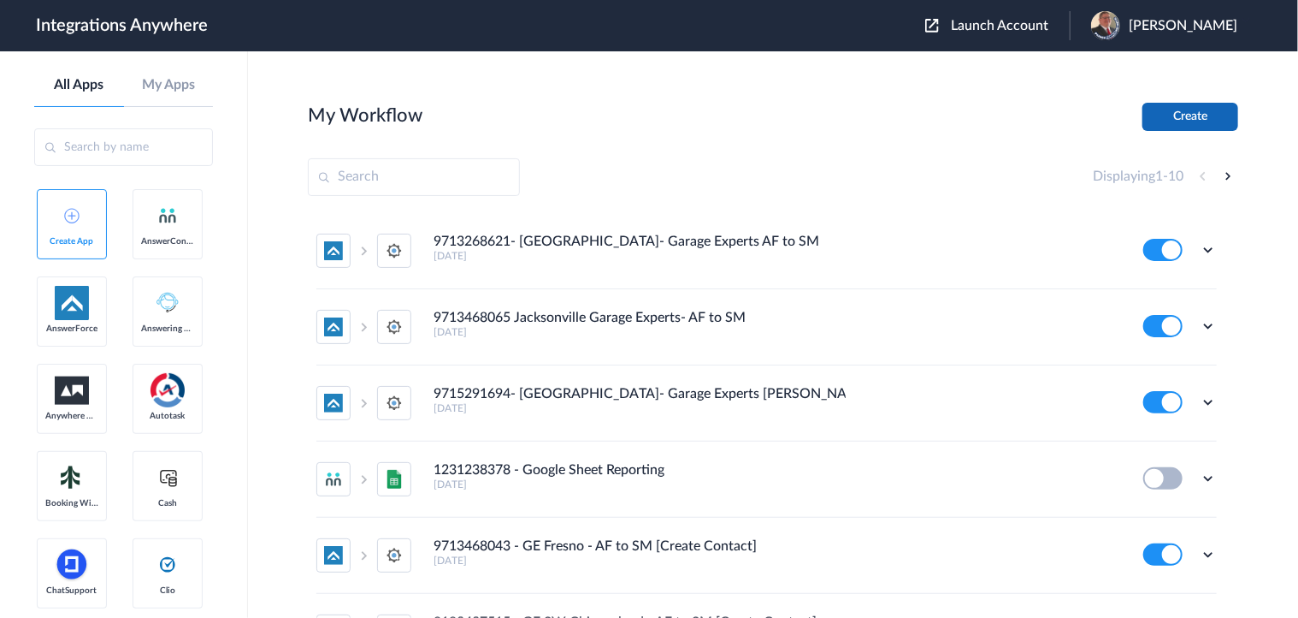
click at [1171, 121] on button "Create" at bounding box center [1191, 117] width 96 height 28
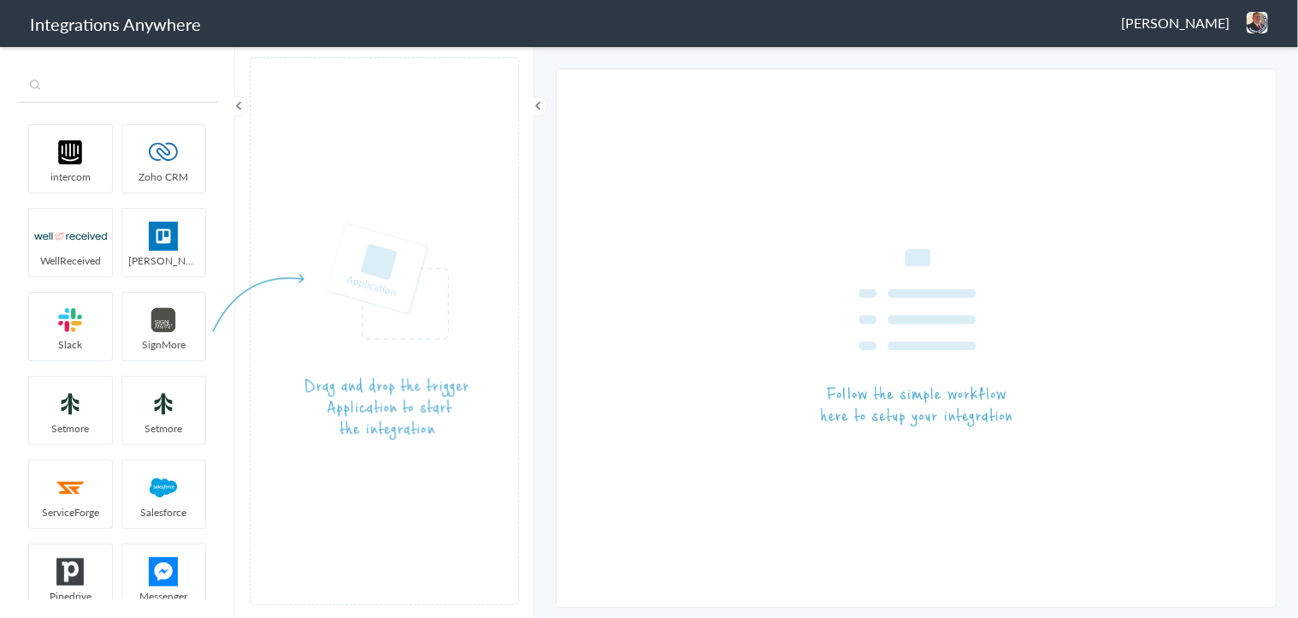
click at [110, 92] on input "text" at bounding box center [117, 86] width 201 height 33
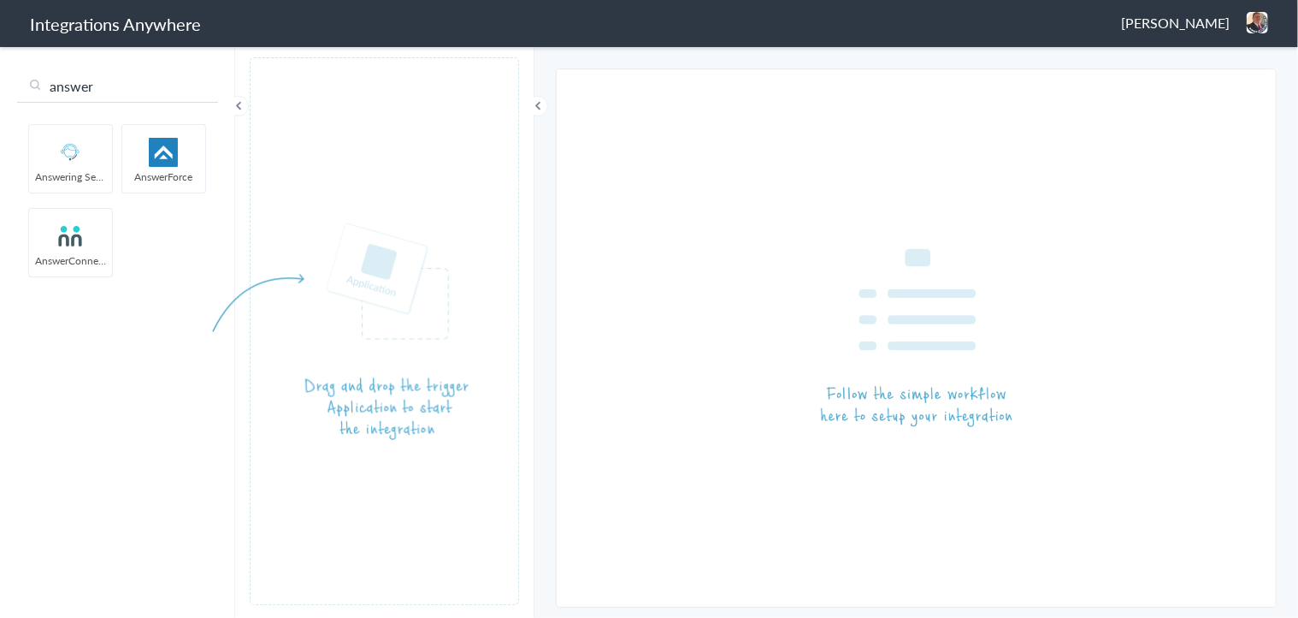
type input "answer"
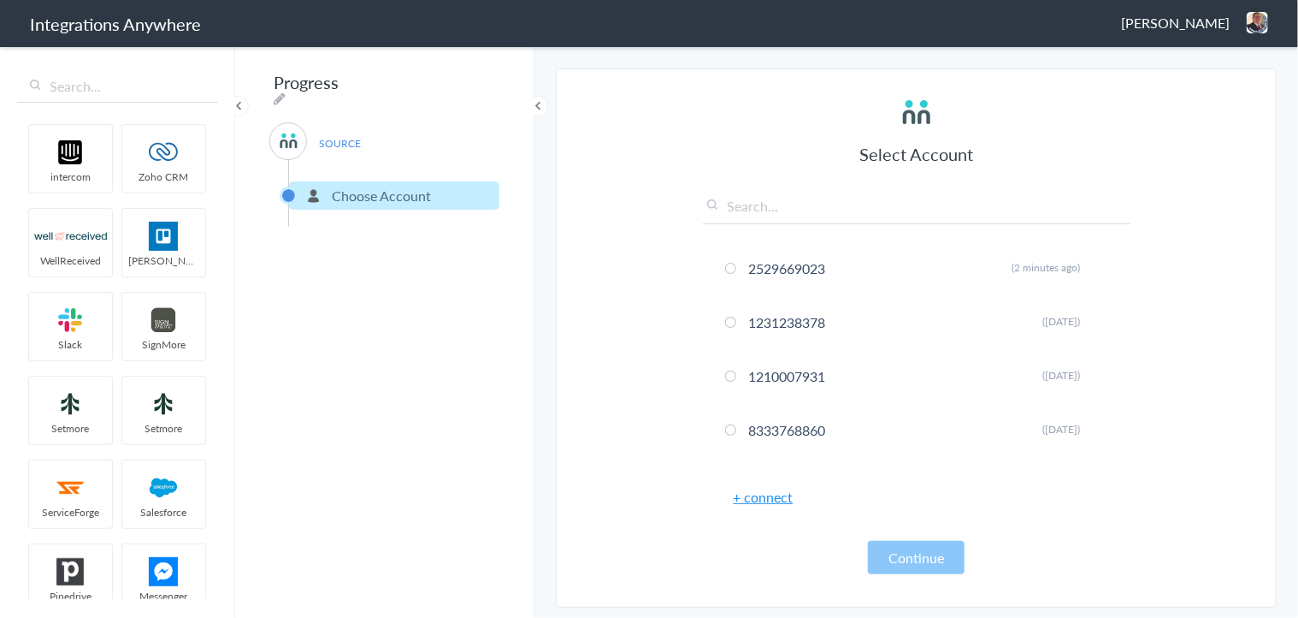
click at [770, 211] on input "text" at bounding box center [917, 210] width 428 height 28
paste input "7043967894"
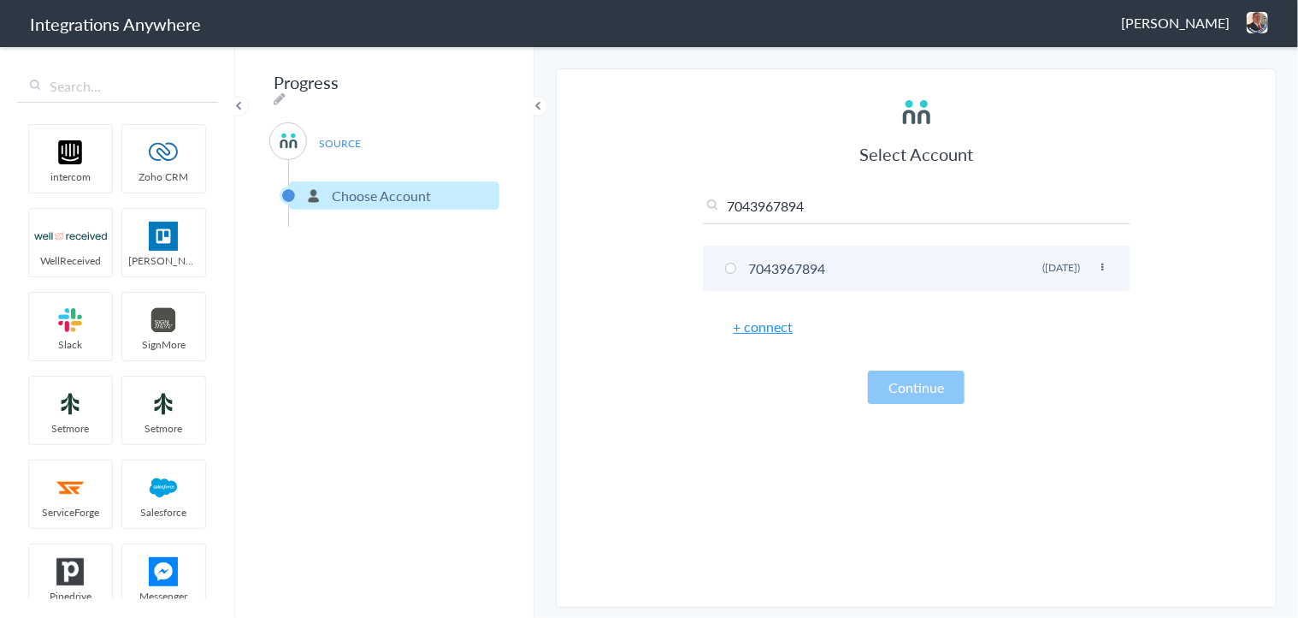
type input "7043967894"
click at [766, 269] on li "7043967894 Rename Delete (2 years ago)" at bounding box center [917, 267] width 428 height 45
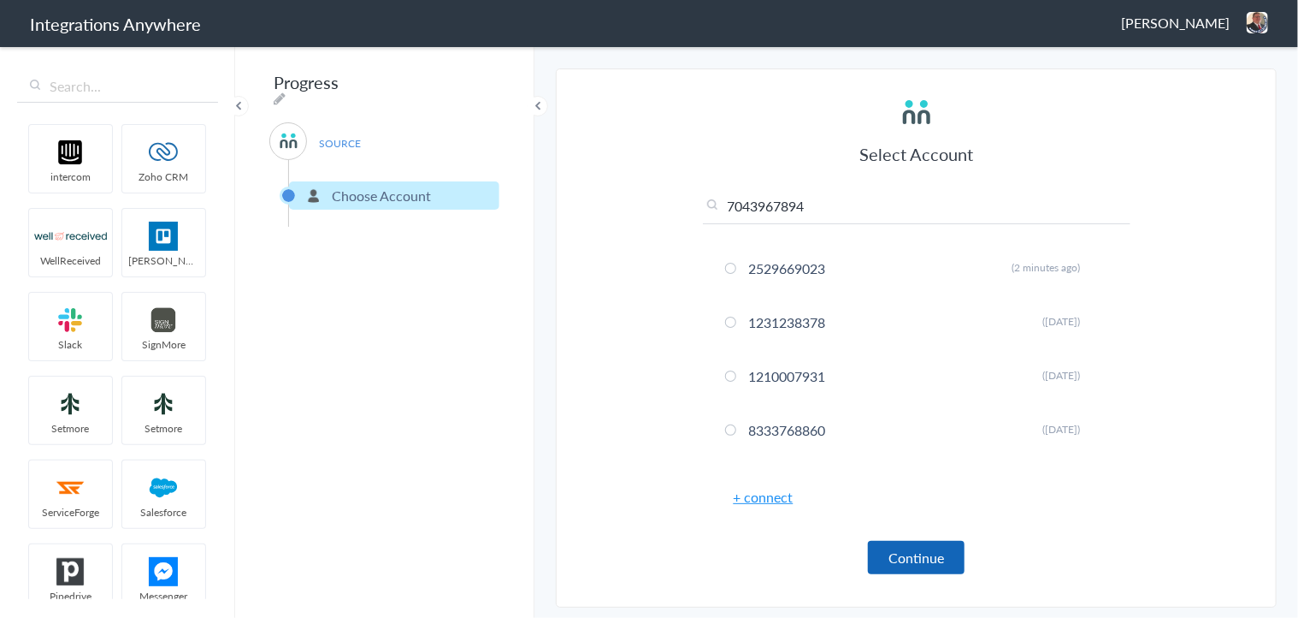
click at [896, 553] on button "Continue" at bounding box center [916, 557] width 97 height 33
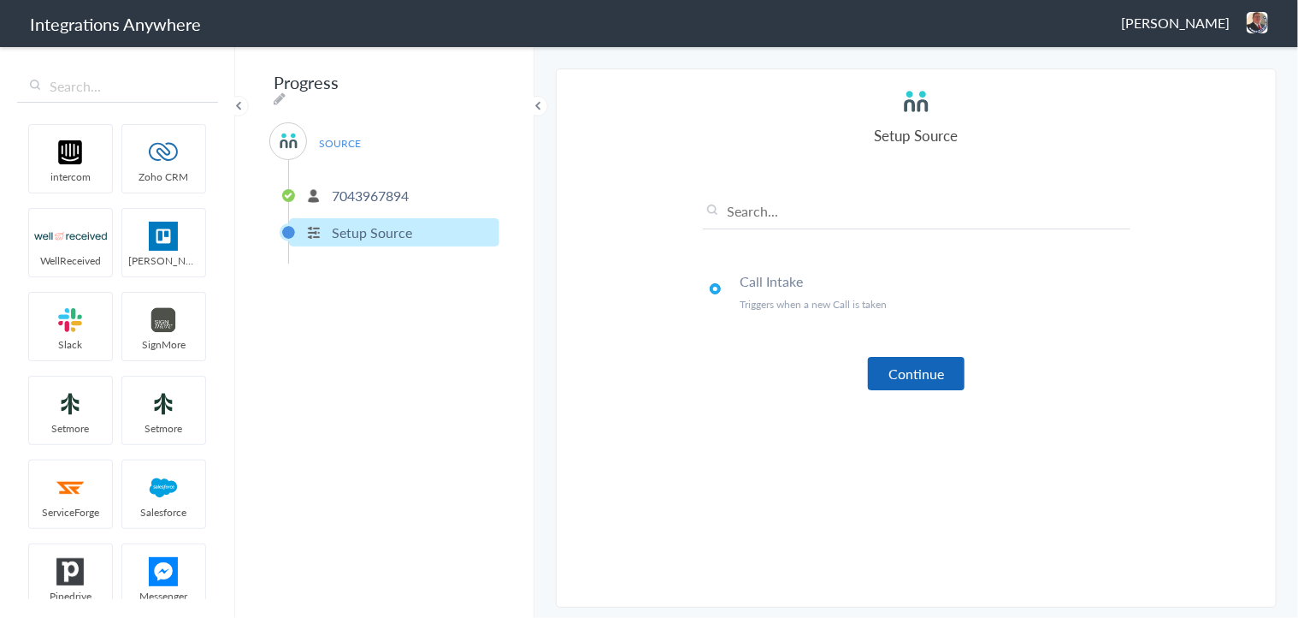
click at [956, 380] on button "Continue" at bounding box center [916, 373] width 97 height 33
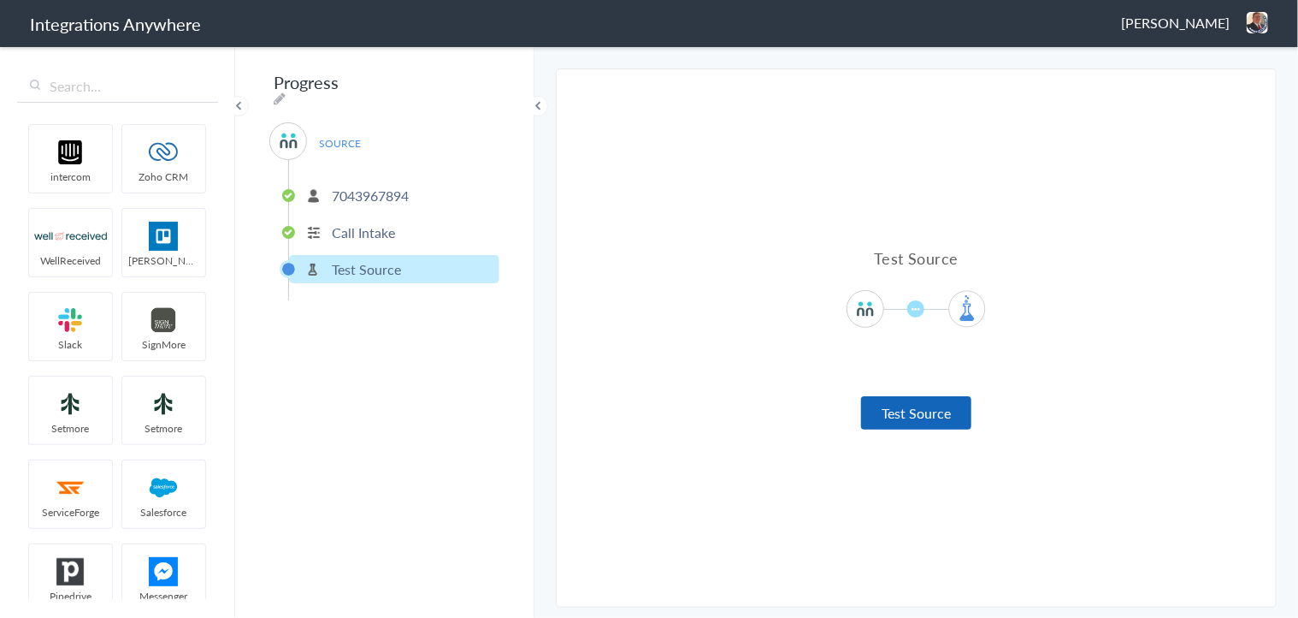
click at [913, 397] on button "Test Source" at bounding box center [916, 412] width 110 height 33
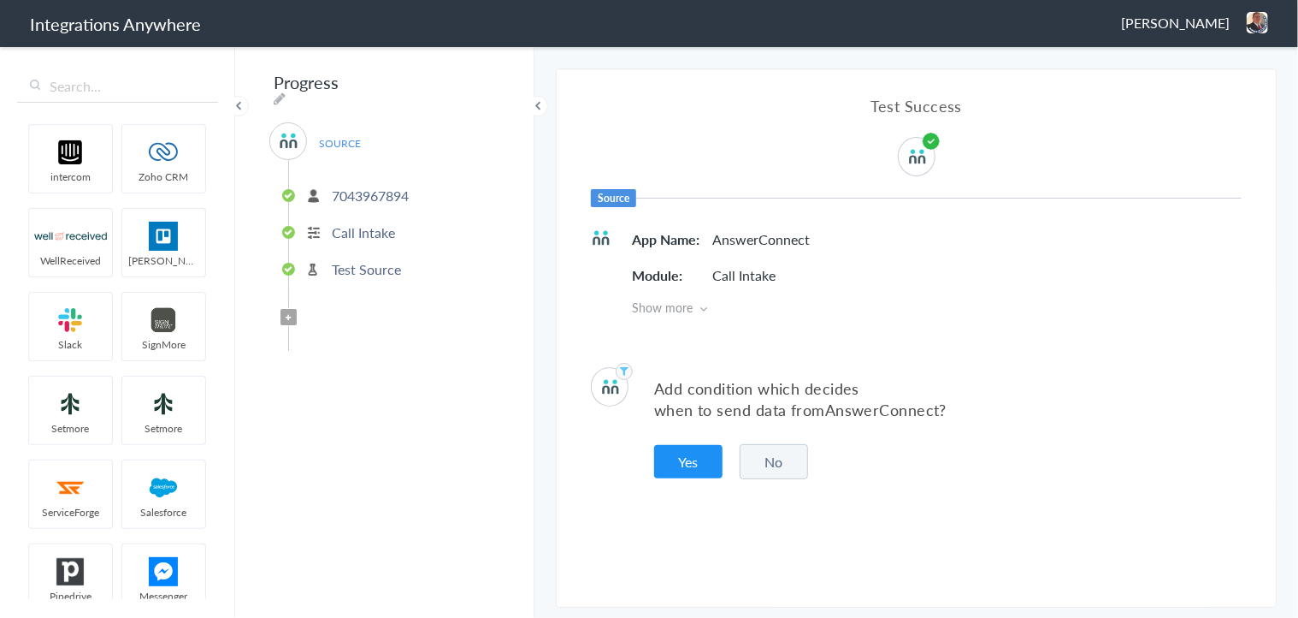
click at [765, 455] on button "No" at bounding box center [774, 461] width 68 height 35
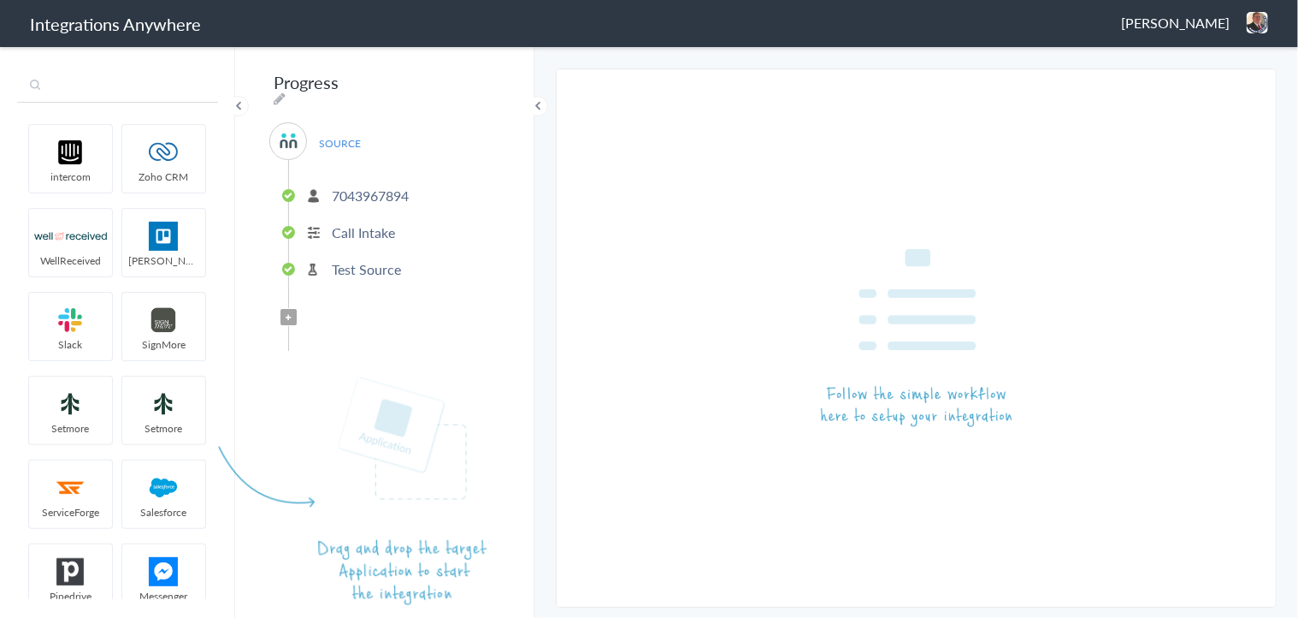
click at [79, 89] on input "text" at bounding box center [117, 86] width 201 height 33
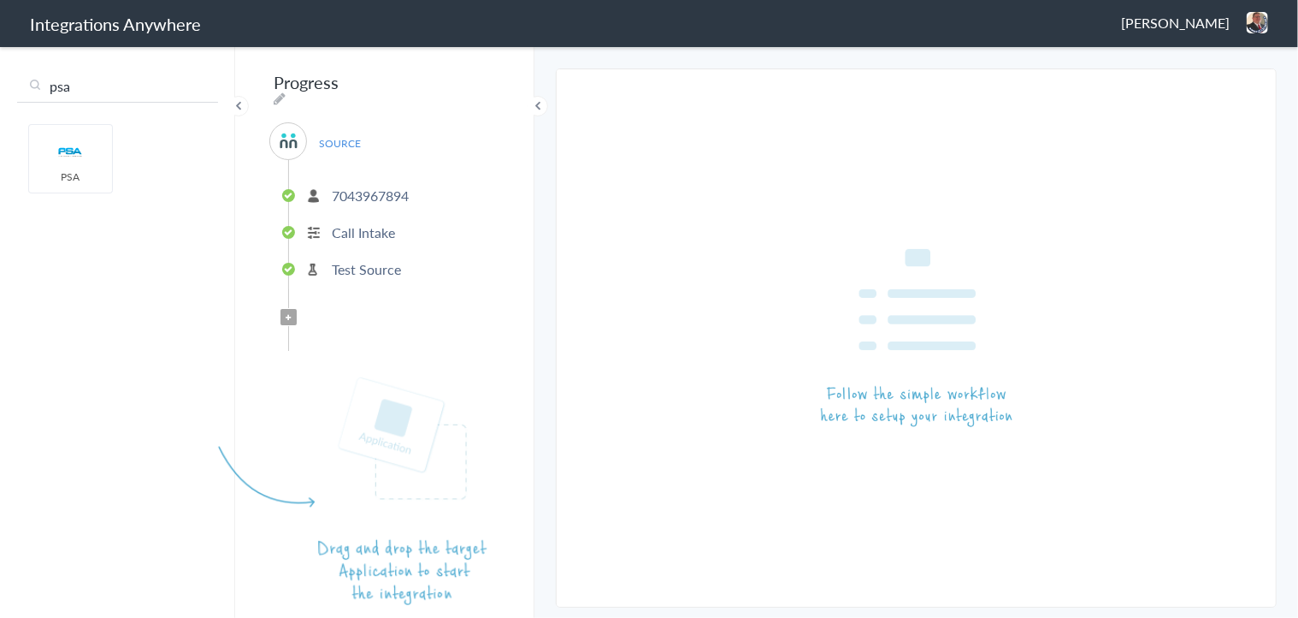
type input "psa"
click at [689, 190] on article at bounding box center [916, 337] width 719 height 537
click at [722, 184] on article at bounding box center [916, 337] width 719 height 537
click at [1259, 22] on img at bounding box center [1257, 22] width 21 height 21
click at [1227, 80] on li "Dashboard" at bounding box center [1221, 88] width 118 height 26
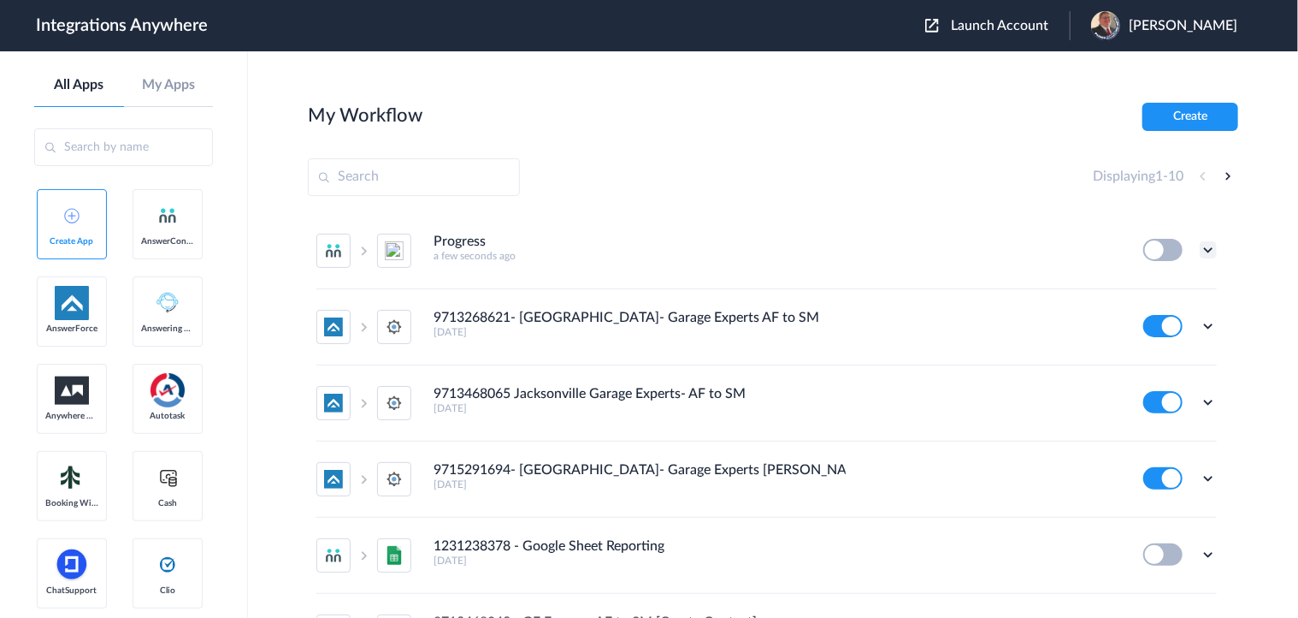
click at [1204, 253] on icon at bounding box center [1208, 249] width 17 height 17
click at [1138, 346] on li "Delete" at bounding box center [1161, 353] width 111 height 32
click at [1149, 358] on li "Are you sure?" at bounding box center [1161, 360] width 111 height 46
